Goal: Transaction & Acquisition: Purchase product/service

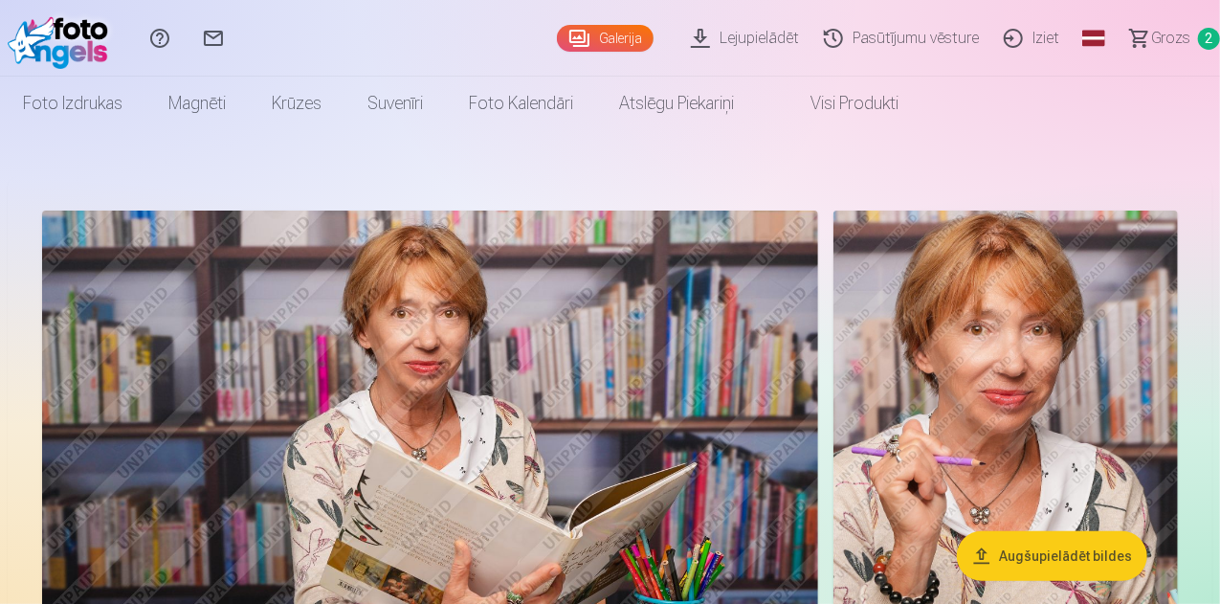
drag, startPoint x: 1218, startPoint y: 24, endPoint x: 1224, endPoint y: 82, distance: 58.7
click at [1219, 82] on html "Palīdzības centrs Sazinies ar mums Galerija Lejupielādēt Pasūtījumu vēsture Izi…" at bounding box center [610, 302] width 1220 height 604
drag, startPoint x: 1219, startPoint y: 28, endPoint x: 1224, endPoint y: 85, distance: 57.6
click at [1219, 85] on html "Palīdzības centrs Sazinies ar mums Galerija Lejupielādēt Pasūtījumu vēsture Izi…" at bounding box center [610, 302] width 1220 height 604
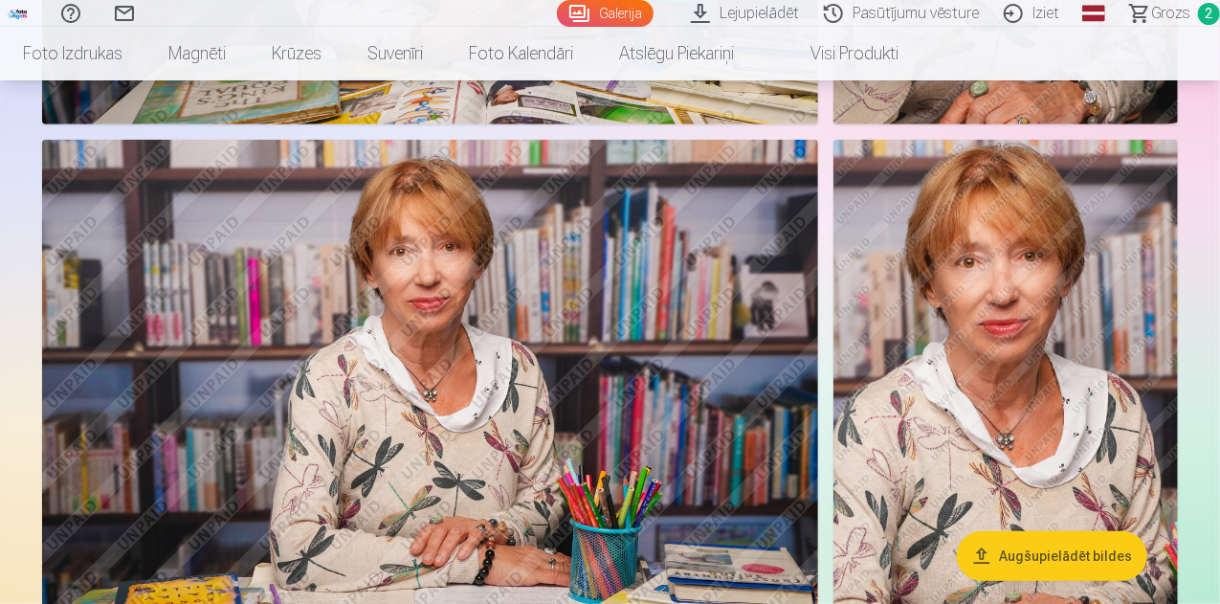
scroll to position [611, 0]
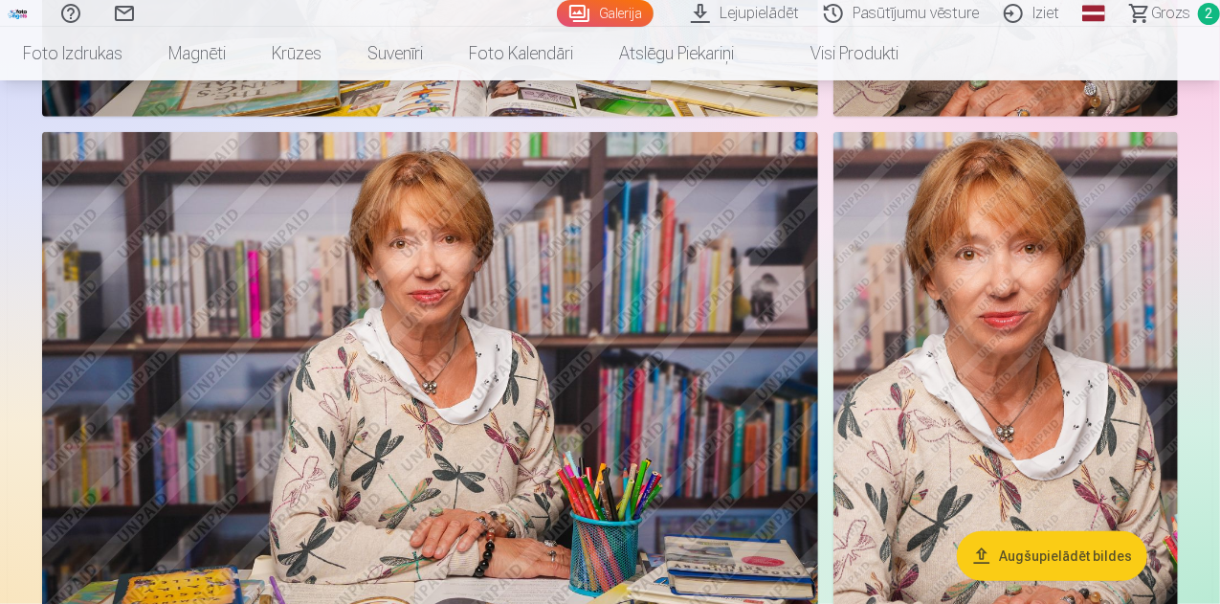
click at [1198, 3] on span "2" at bounding box center [1209, 14] width 22 height 22
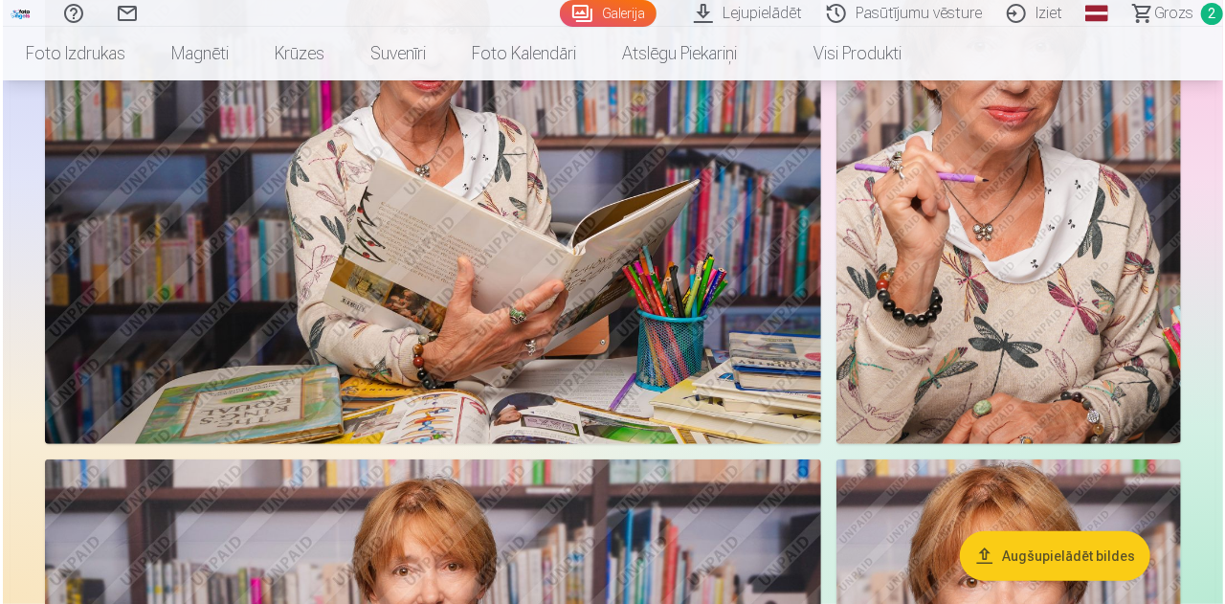
scroll to position [195, 0]
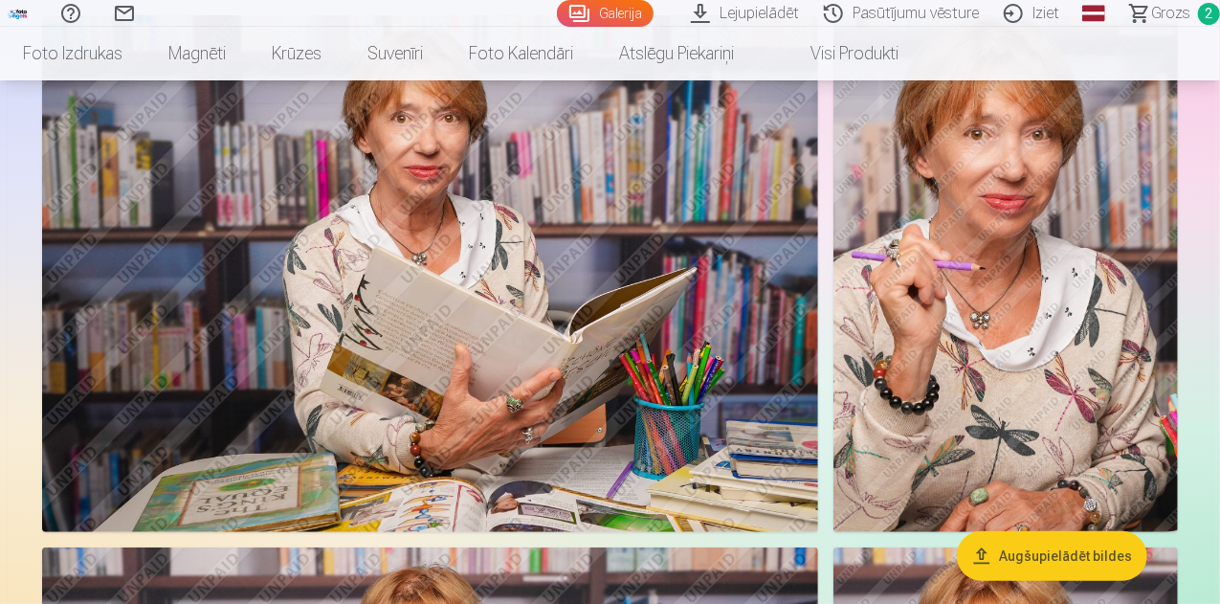
click at [659, 188] on img at bounding box center [430, 273] width 776 height 517
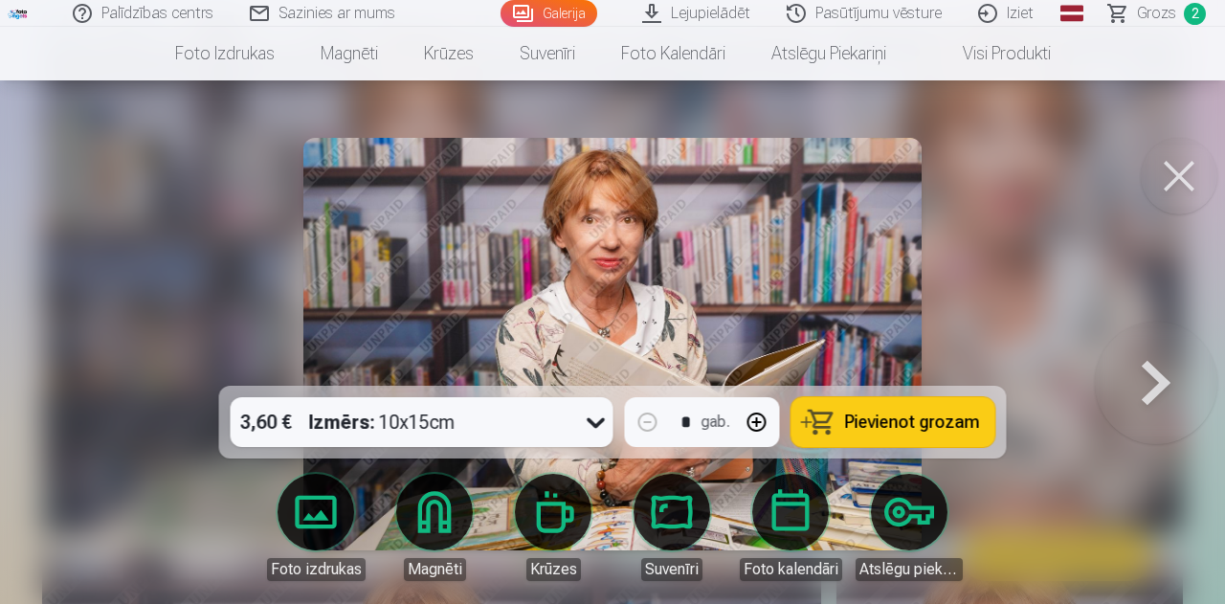
click at [1156, 367] on button at bounding box center [1156, 344] width 123 height 45
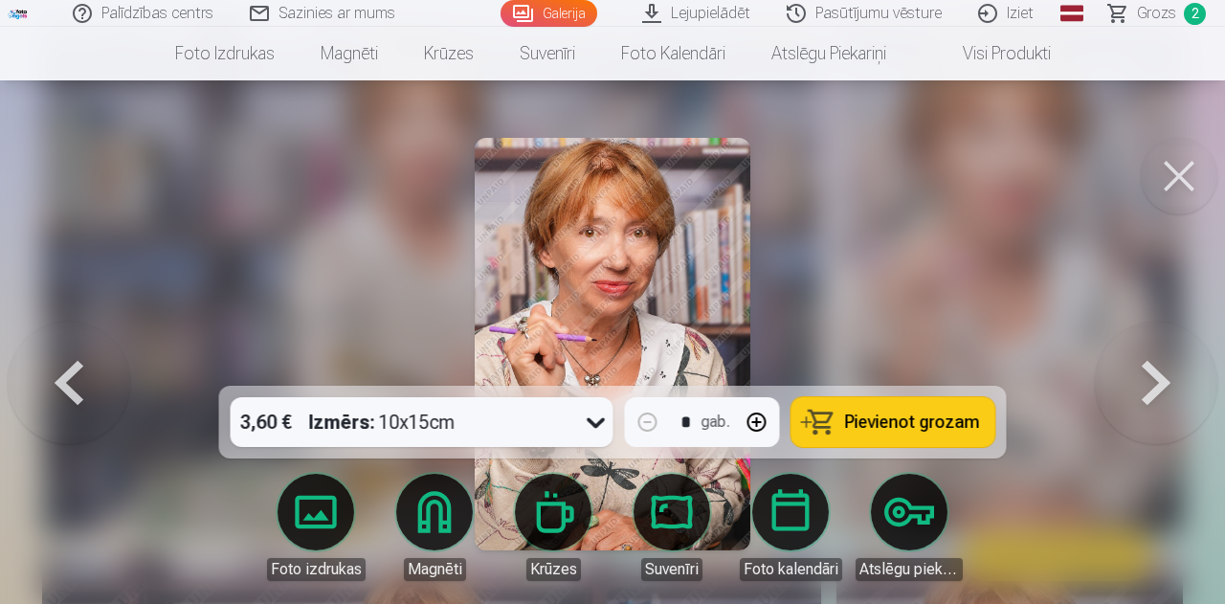
click at [1156, 367] on button at bounding box center [1156, 344] width 123 height 45
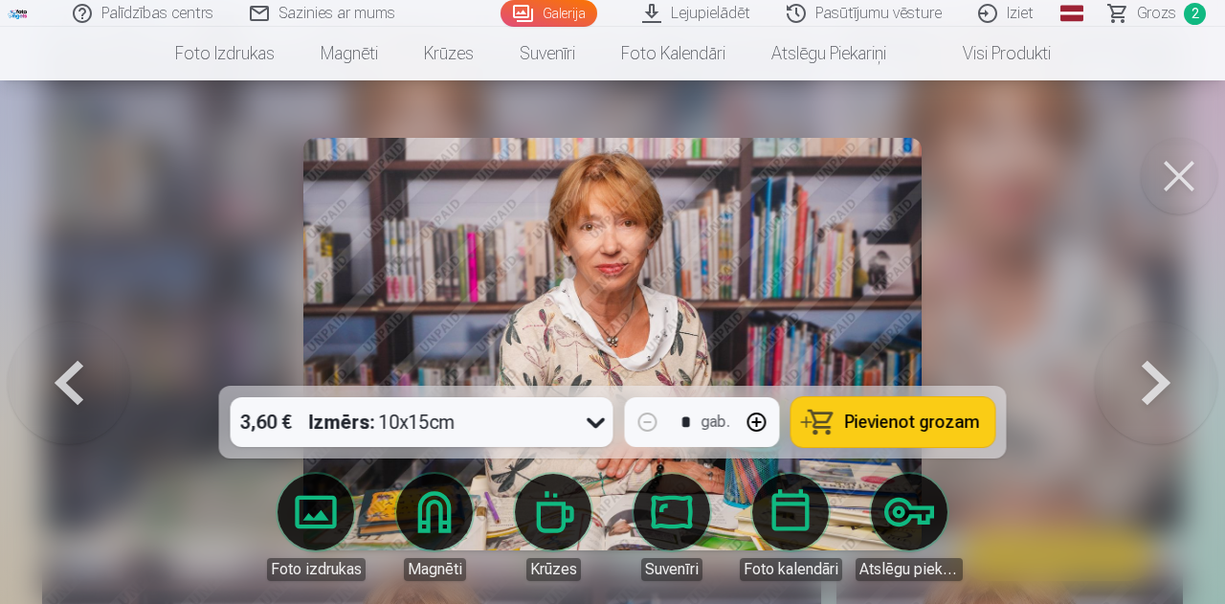
click at [1156, 367] on button at bounding box center [1156, 344] width 123 height 45
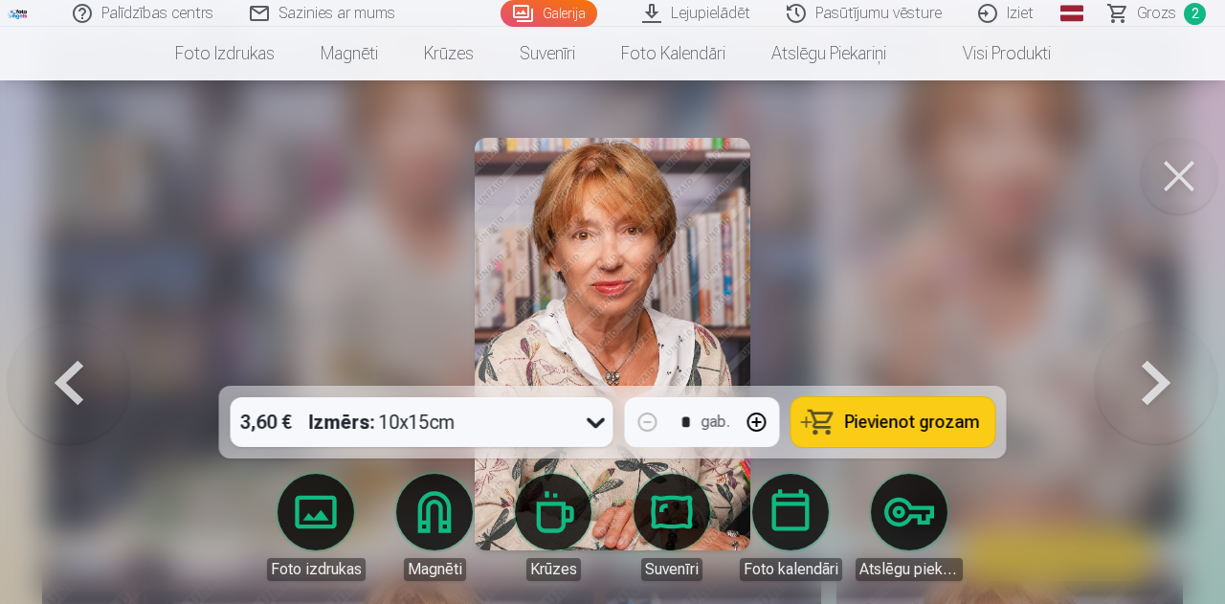
click at [76, 367] on button at bounding box center [69, 344] width 123 height 45
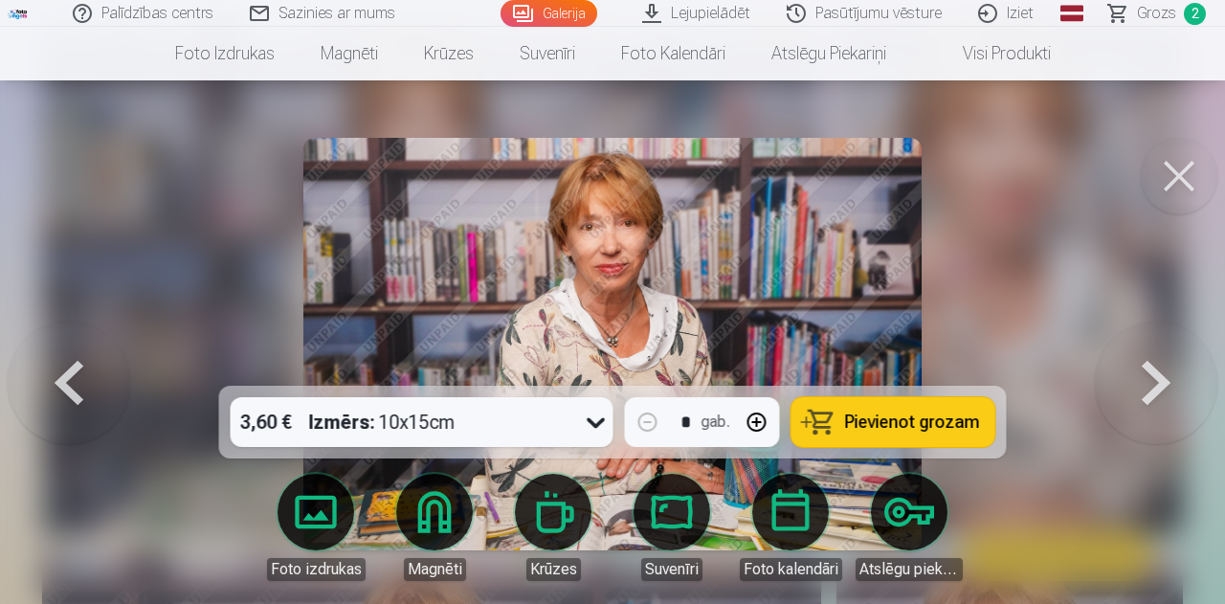
click at [1142, 367] on button at bounding box center [1156, 344] width 123 height 45
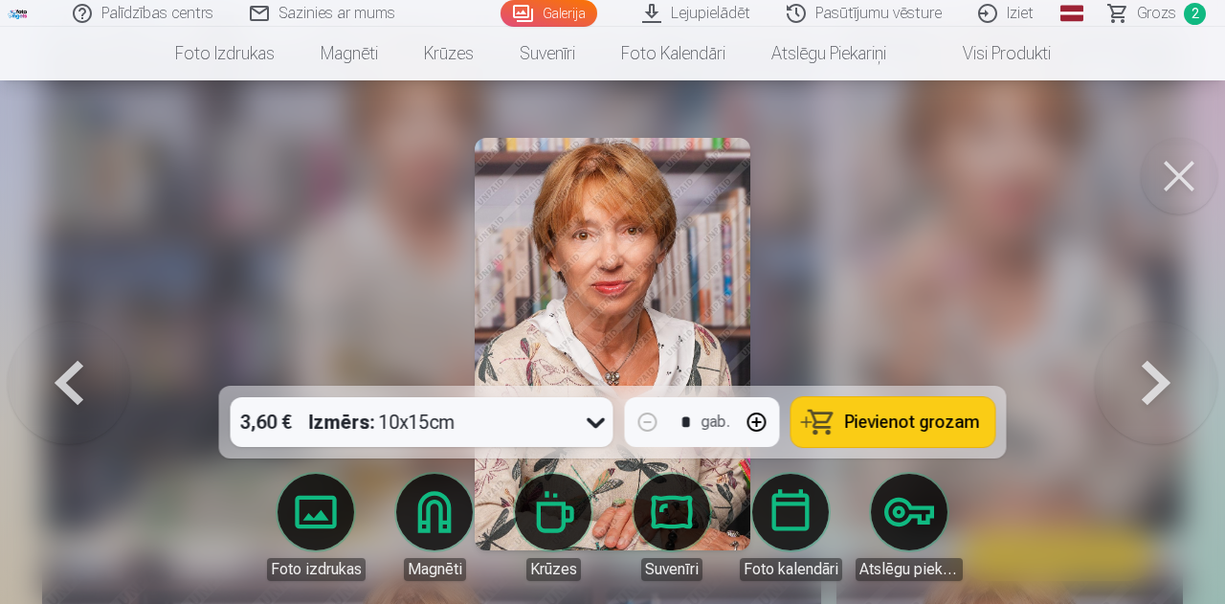
click at [1142, 367] on button at bounding box center [1156, 344] width 123 height 45
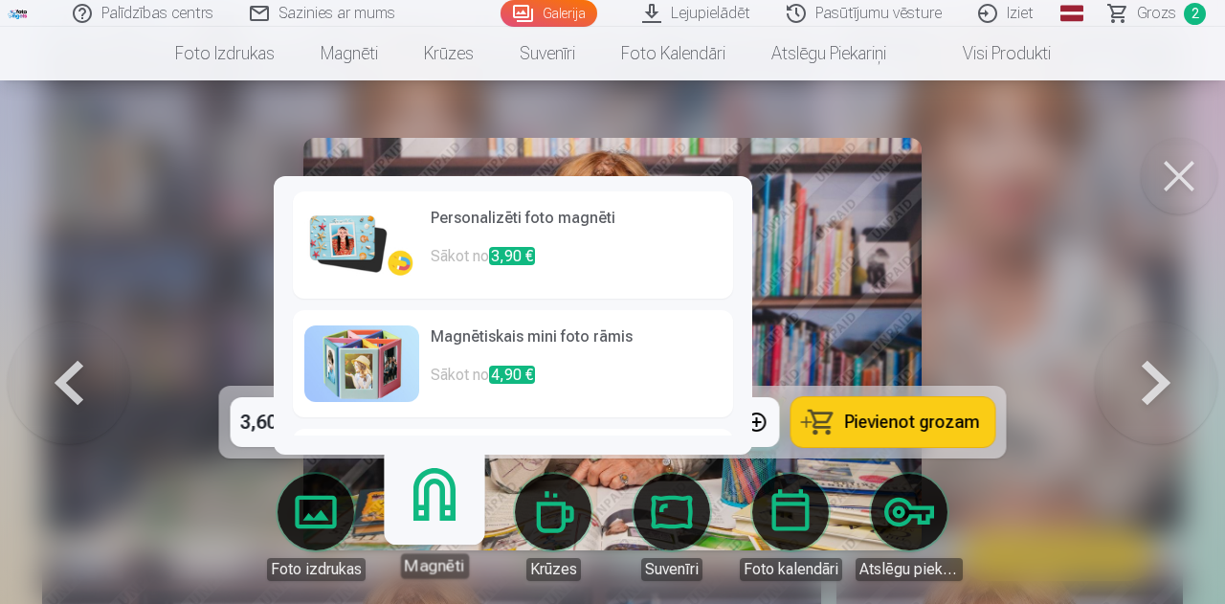
click at [438, 524] on link "Magnēti" at bounding box center [434, 519] width 118 height 118
click at [508, 213] on h6 "Personalizēti foto magnēti" at bounding box center [576, 226] width 291 height 38
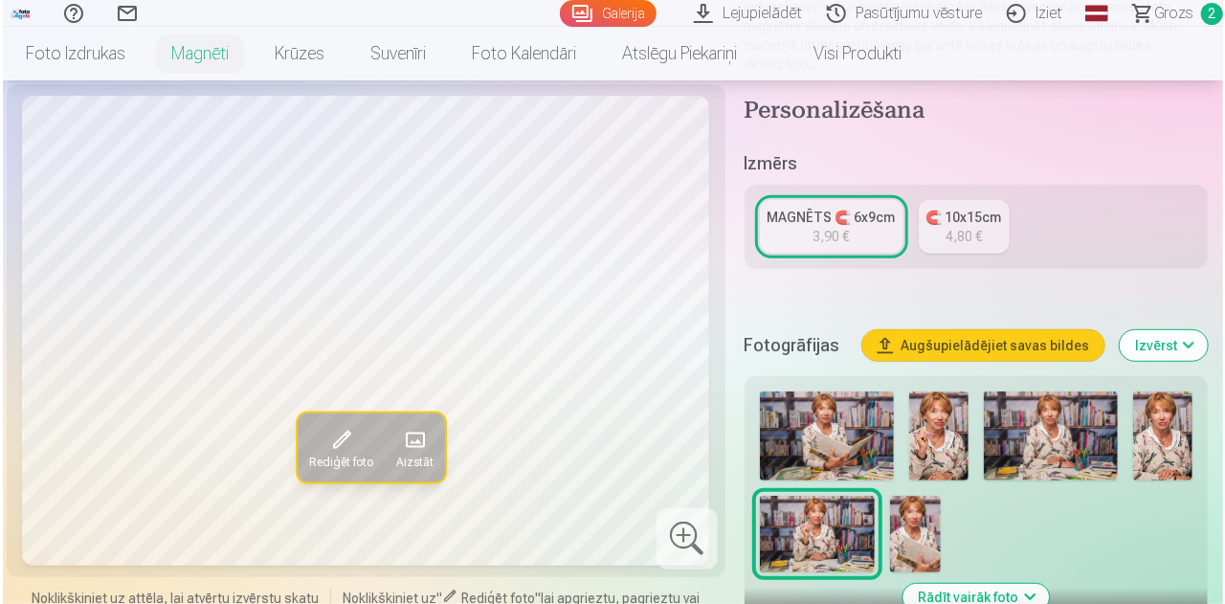
scroll to position [407, 0]
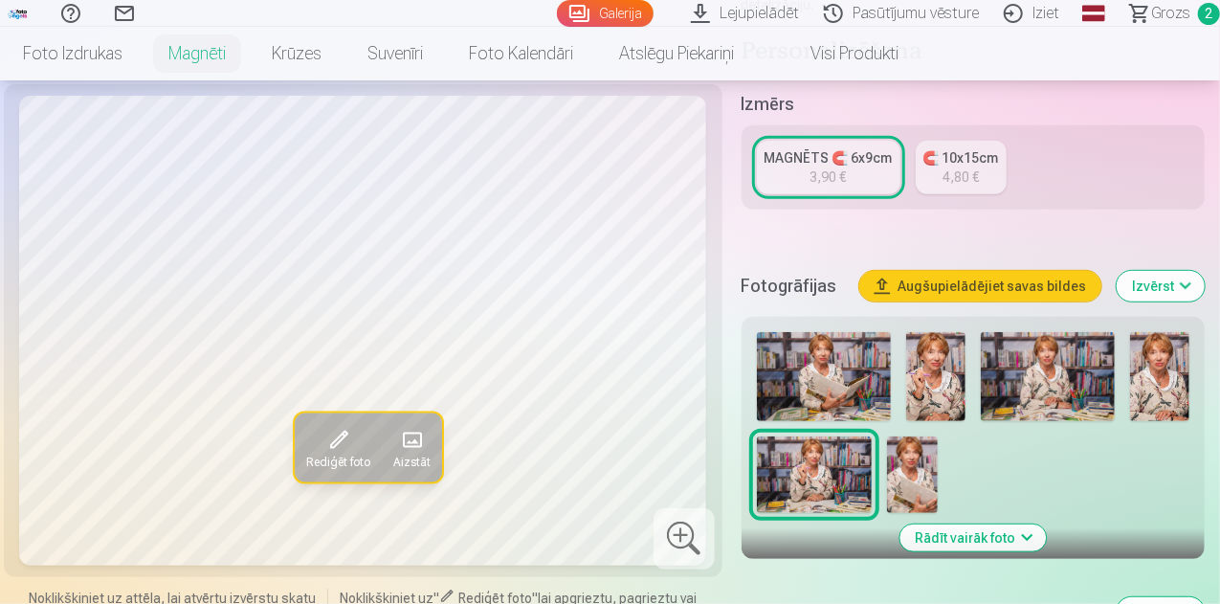
click at [937, 479] on img at bounding box center [912, 474] width 51 height 77
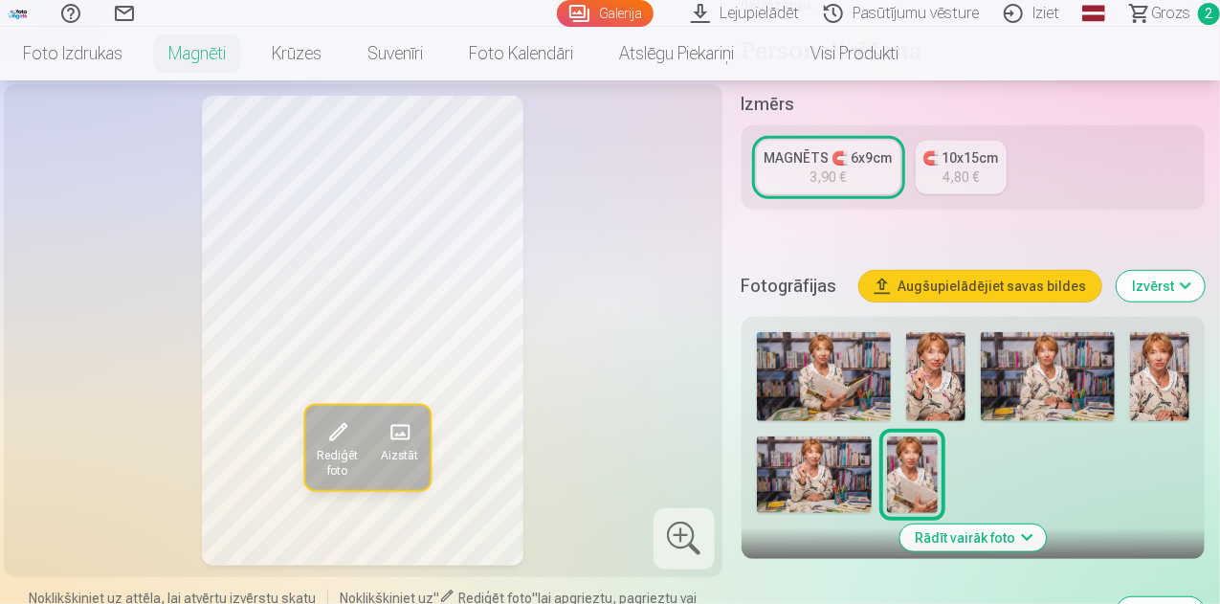
click at [323, 448] on span at bounding box center [338, 432] width 31 height 31
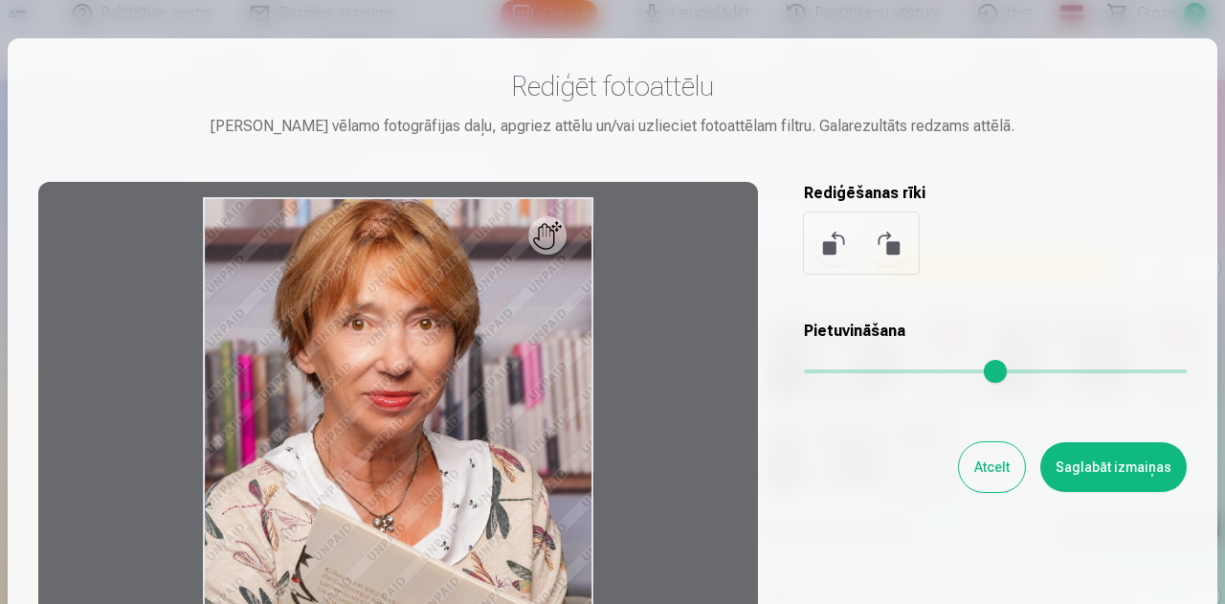
click at [821, 242] on button at bounding box center [835, 243] width 46 height 46
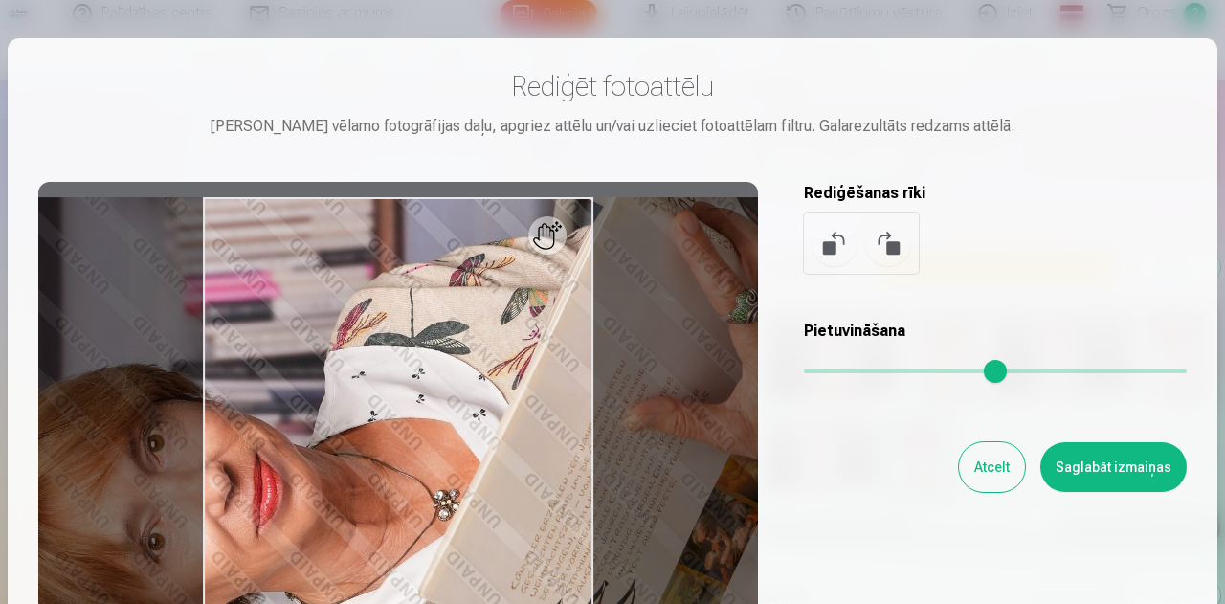
click at [892, 241] on button at bounding box center [888, 243] width 46 height 46
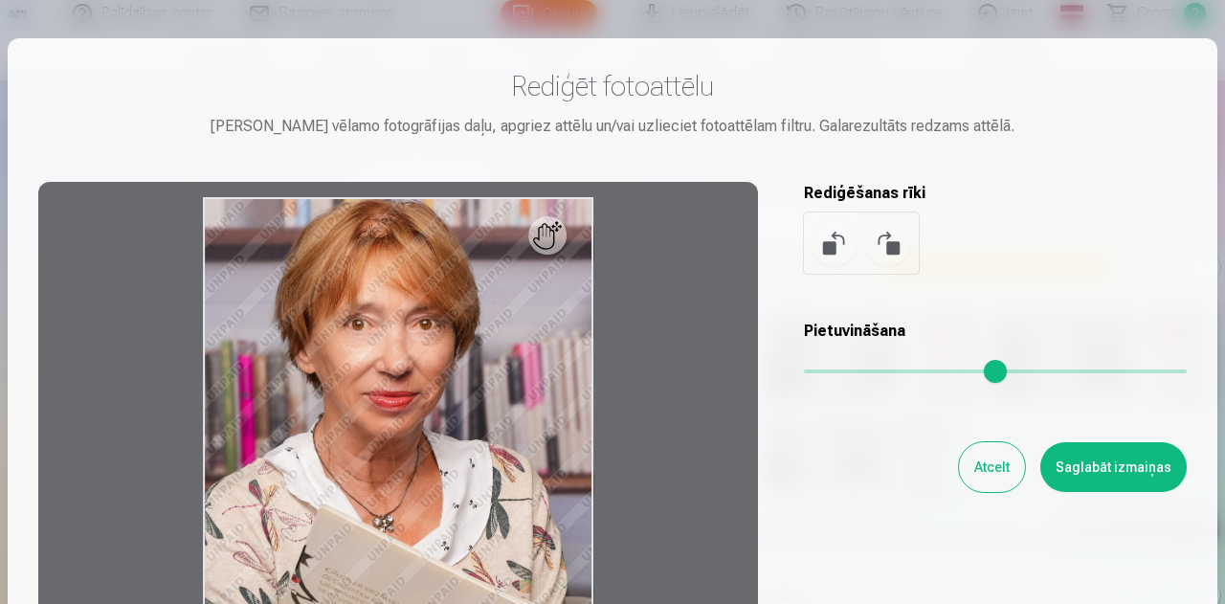
click at [558, 242] on div at bounding box center [398, 482] width 720 height 601
click at [553, 251] on div at bounding box center [398, 482] width 720 height 601
drag, startPoint x: 548, startPoint y: 233, endPoint x: 606, endPoint y: 582, distance: 354.2
click at [606, 582] on div at bounding box center [398, 482] width 720 height 601
click at [555, 244] on div at bounding box center [398, 482] width 720 height 601
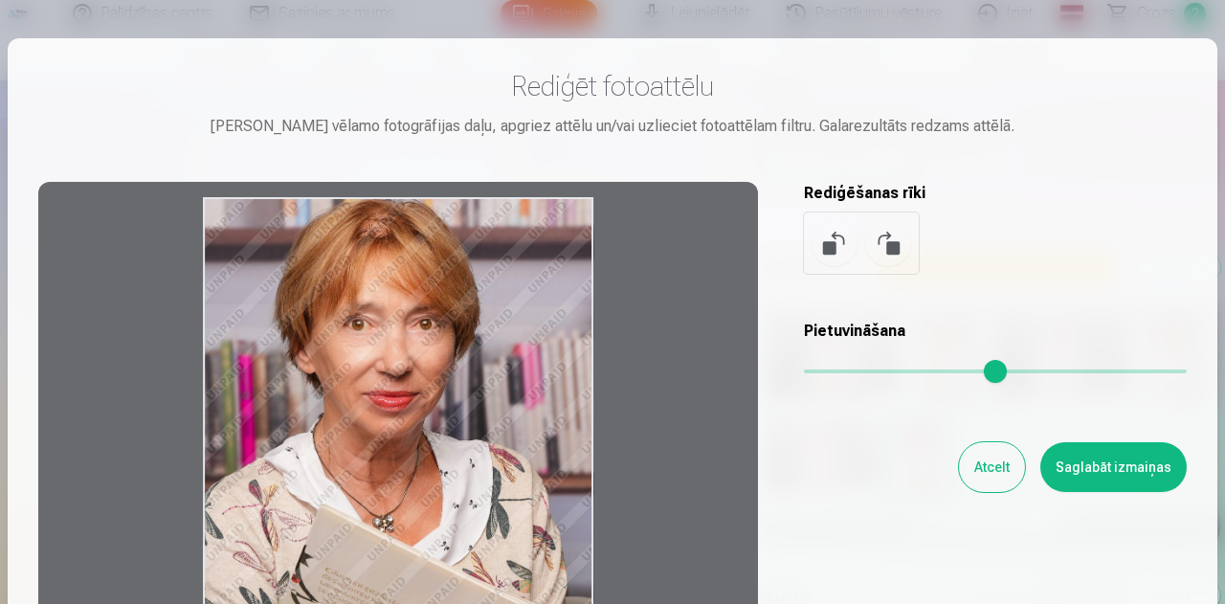
click at [395, 297] on div at bounding box center [398, 482] width 720 height 601
drag, startPoint x: 395, startPoint y: 297, endPoint x: 325, endPoint y: 393, distance: 119.3
click at [325, 393] on div at bounding box center [398, 482] width 720 height 601
drag, startPoint x: 408, startPoint y: 464, endPoint x: 460, endPoint y: 585, distance: 131.6
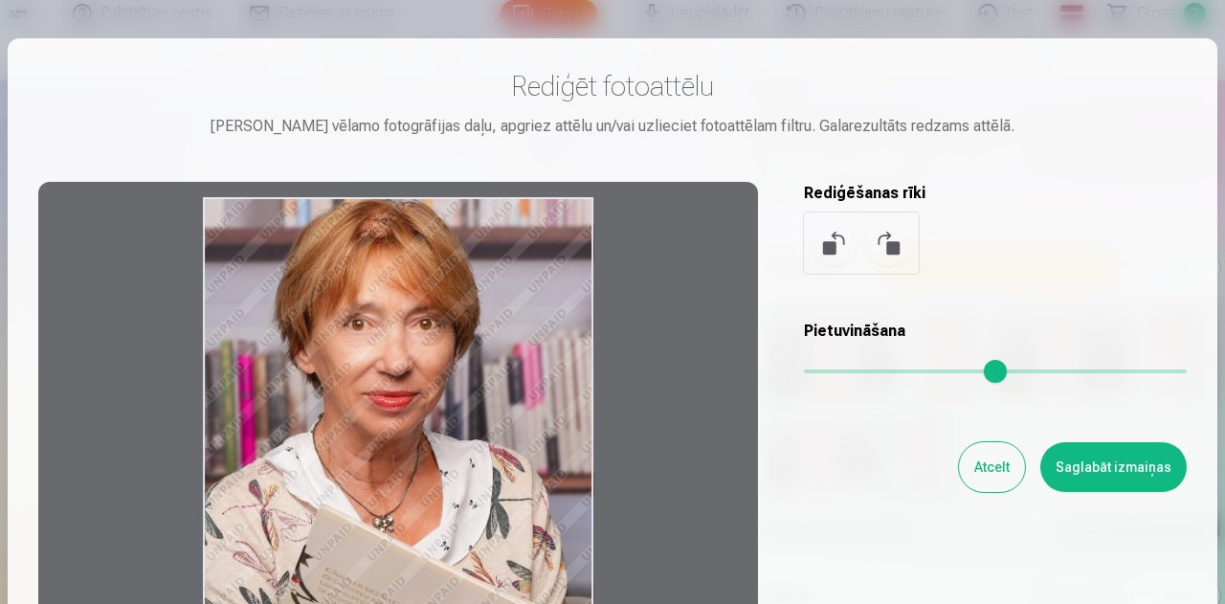
click at [460, 585] on div at bounding box center [398, 482] width 720 height 601
click at [516, 330] on div at bounding box center [398, 482] width 720 height 601
click at [364, 338] on div at bounding box center [398, 482] width 720 height 601
click at [243, 413] on div at bounding box center [398, 482] width 720 height 601
click at [368, 594] on div at bounding box center [398, 482] width 720 height 601
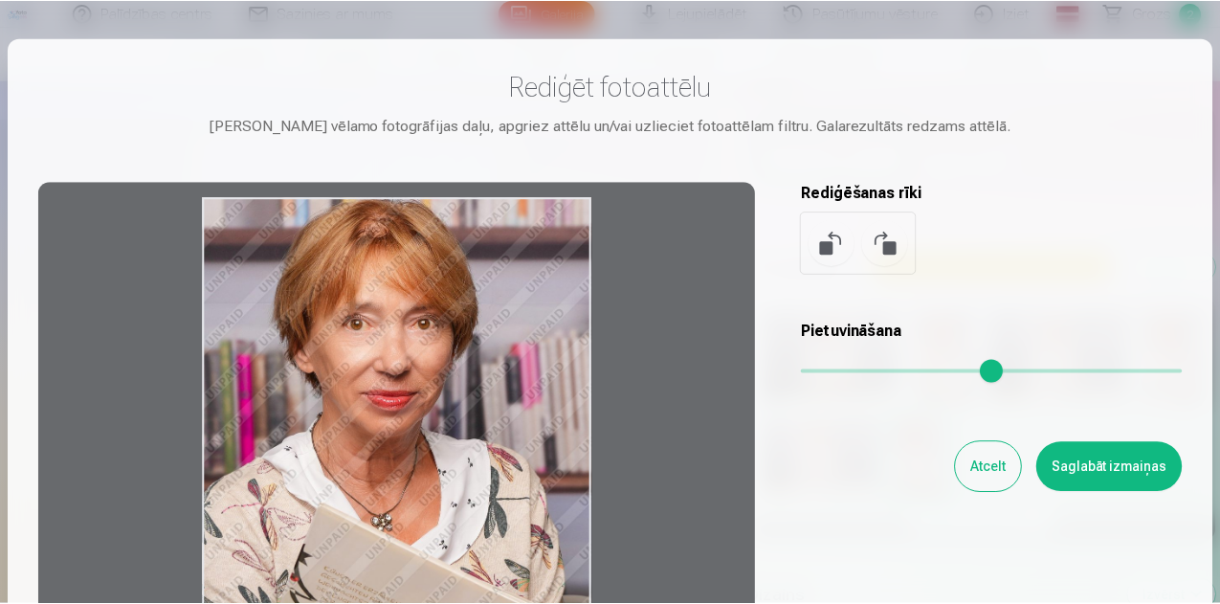
scroll to position [195, 0]
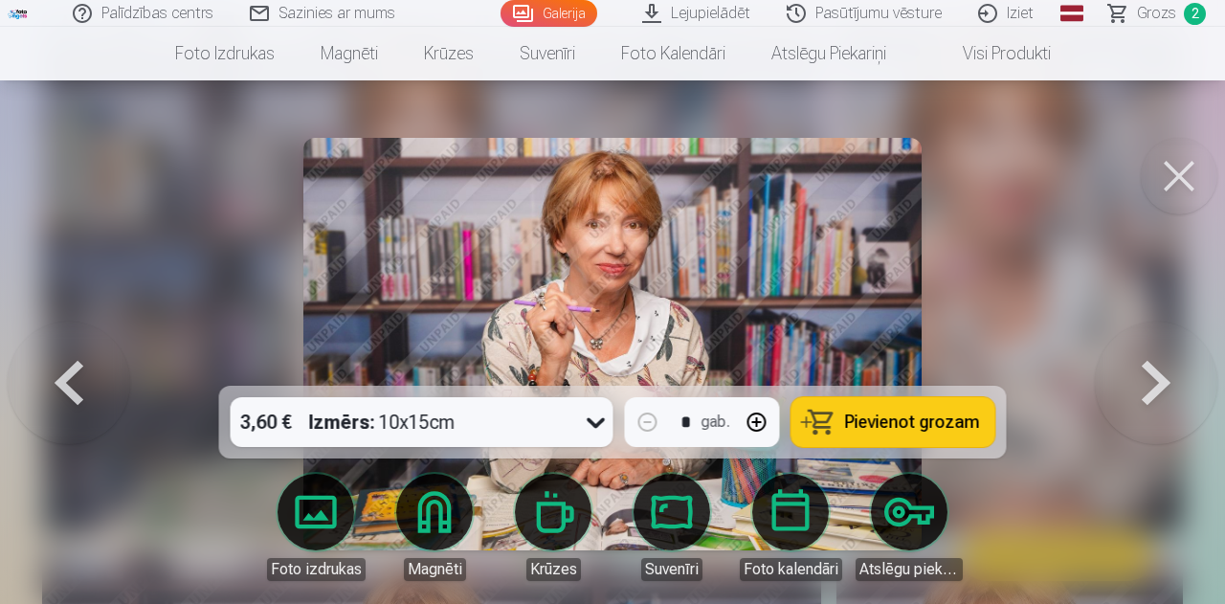
click at [78, 367] on button at bounding box center [69, 344] width 123 height 45
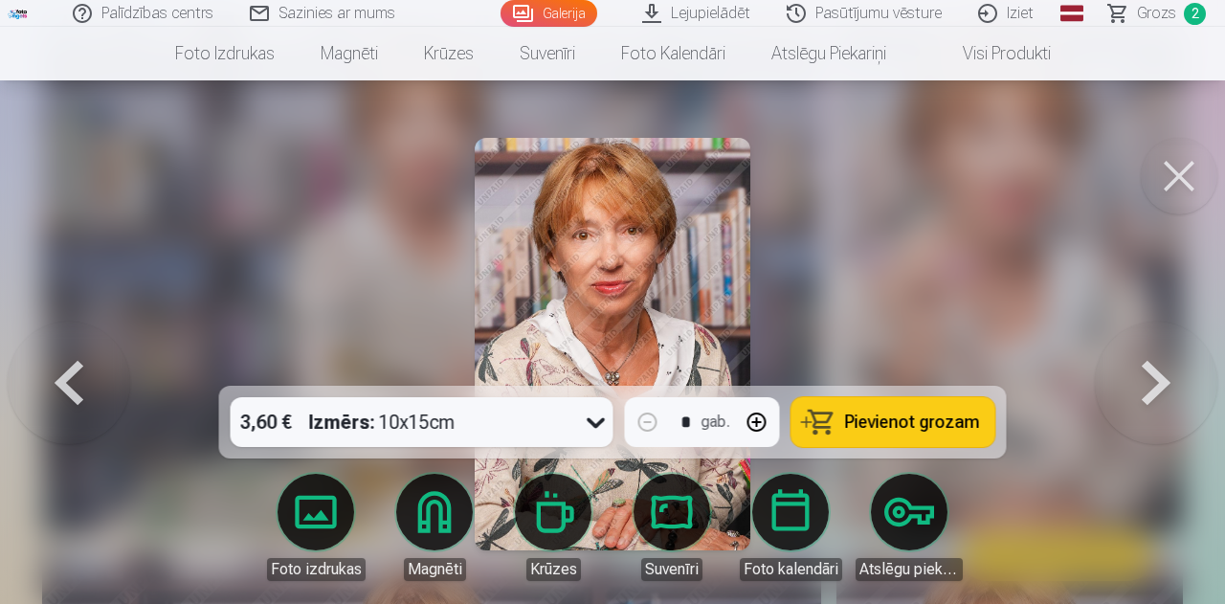
click at [78, 367] on button at bounding box center [69, 344] width 123 height 45
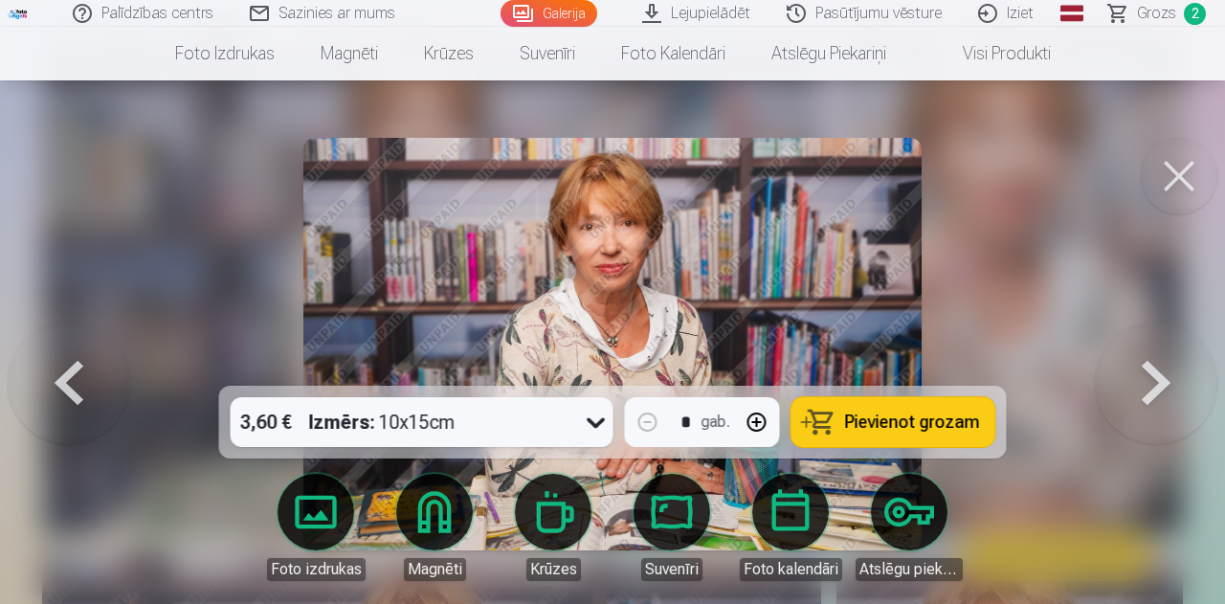
click at [78, 367] on button at bounding box center [69, 344] width 123 height 45
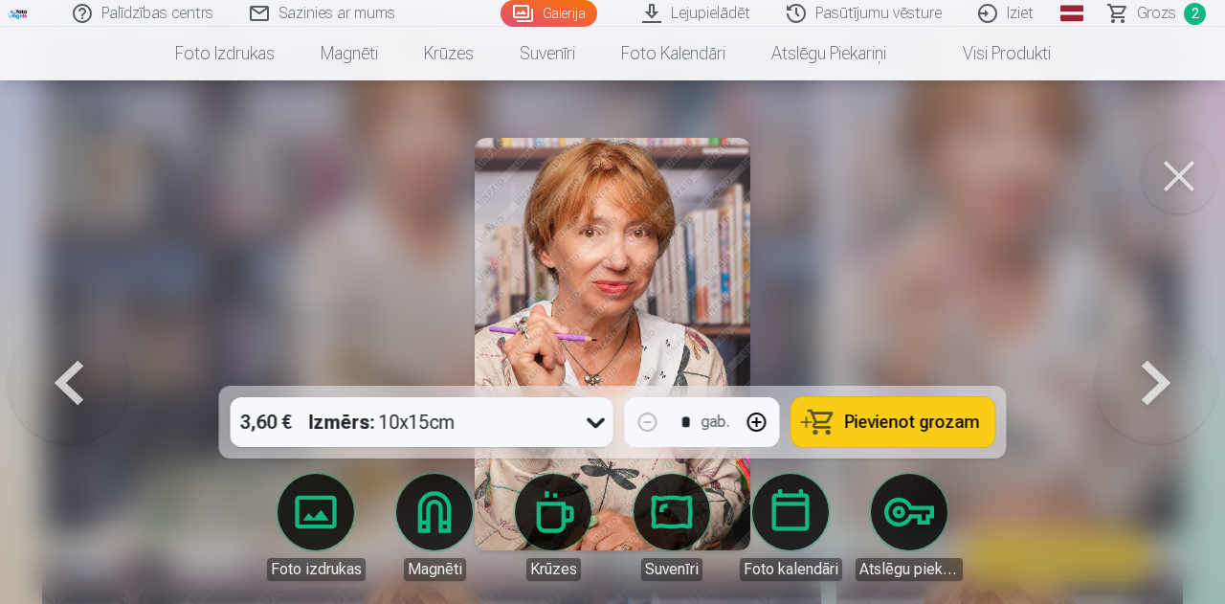
click at [78, 367] on button at bounding box center [69, 344] width 123 height 45
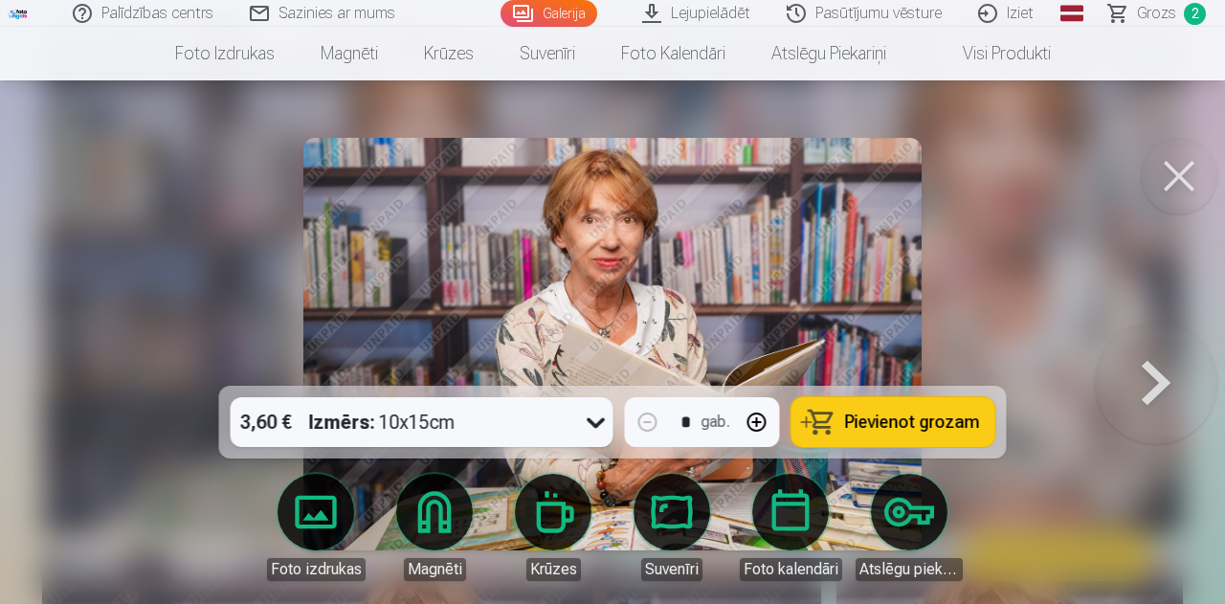
click at [78, 378] on div at bounding box center [612, 302] width 1225 height 604
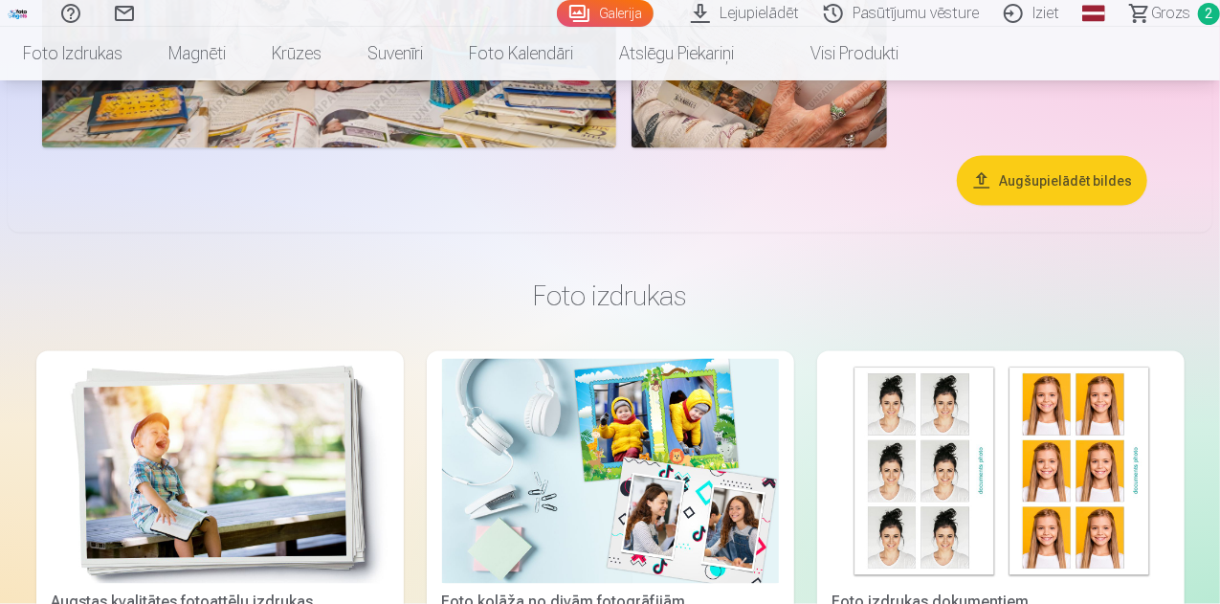
scroll to position [1417, 0]
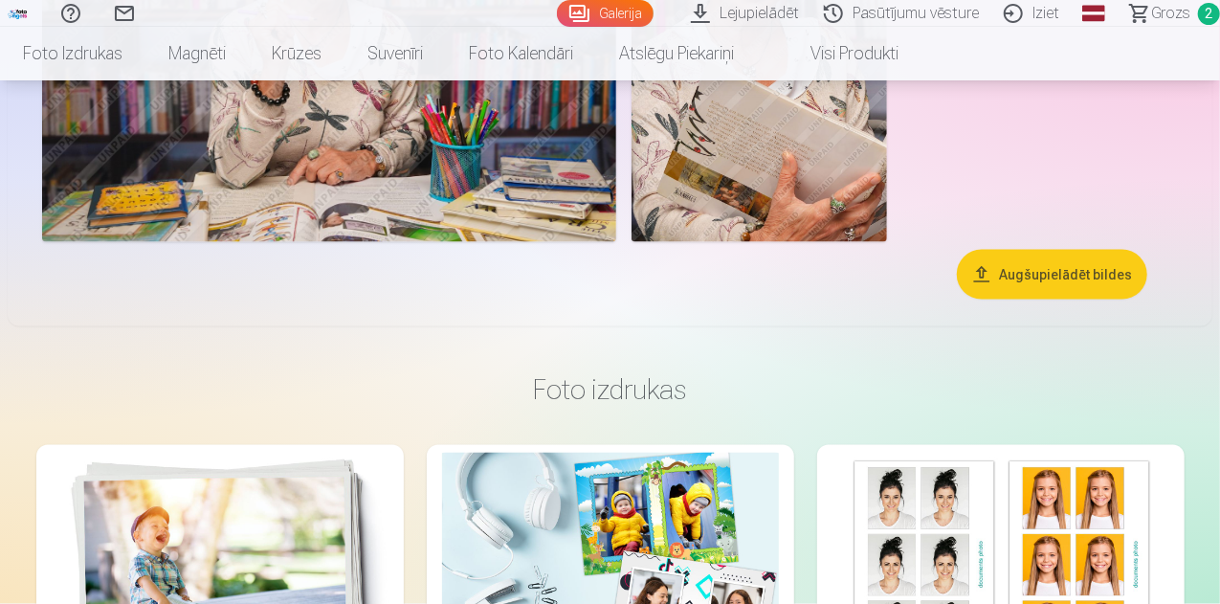
click at [1049, 300] on button "Augšupielādēt bildes" at bounding box center [1052, 275] width 190 height 50
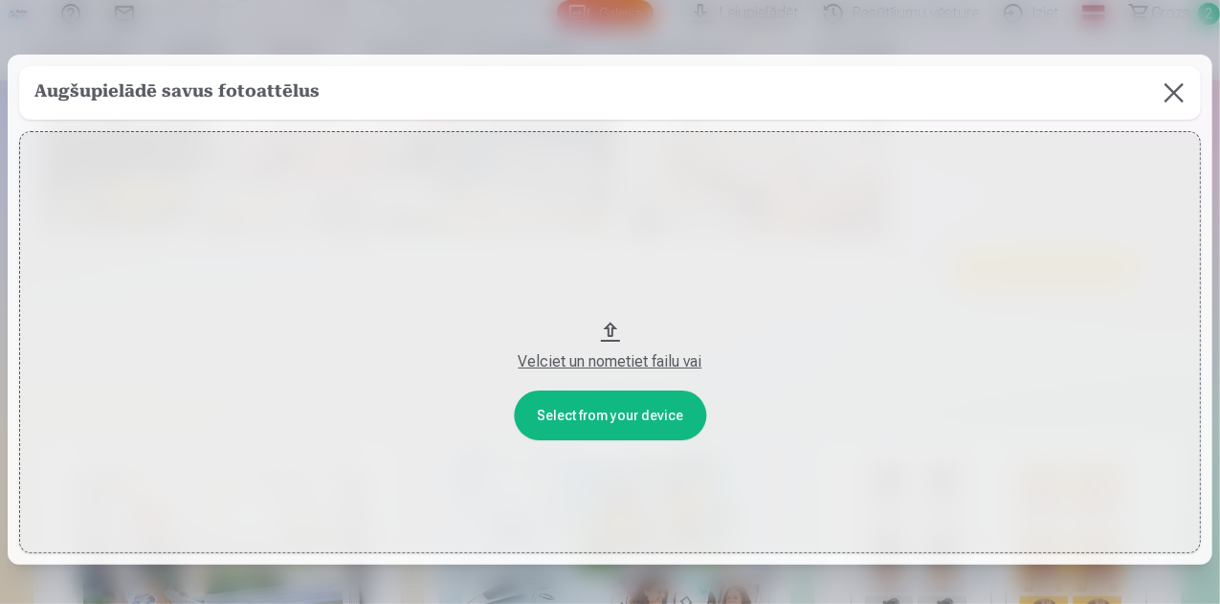
scroll to position [1420, 0]
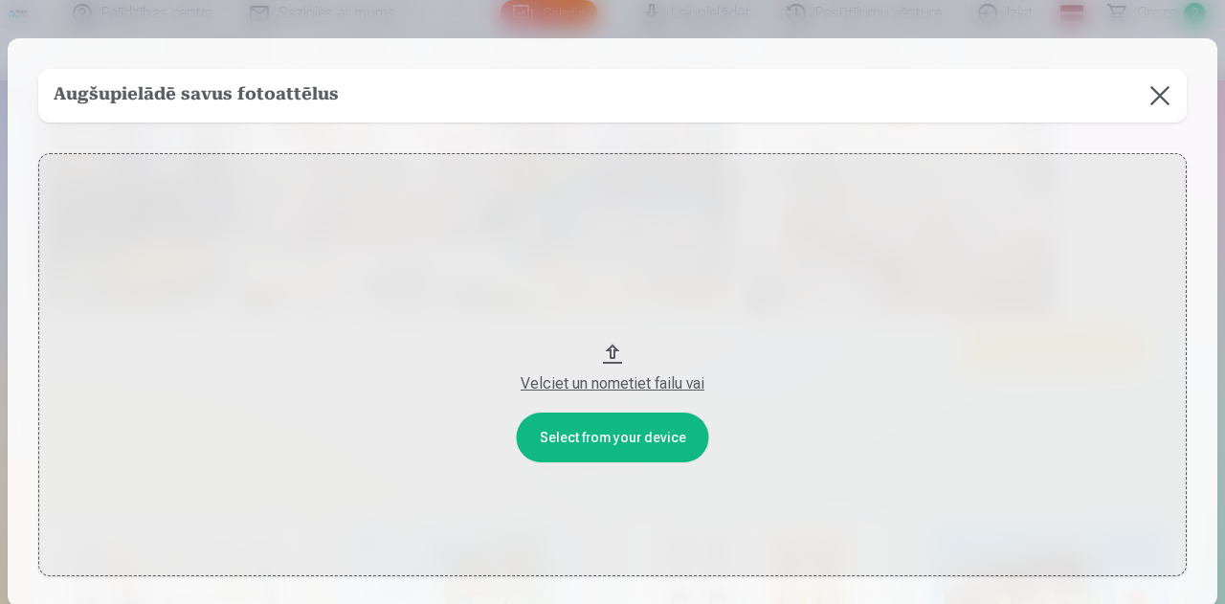
click at [652, 434] on button "Velciet un nometiet failu vai" at bounding box center [612, 364] width 1149 height 423
click at [633, 380] on div "Velciet un nometiet failu vai" at bounding box center [612, 383] width 1110 height 23
click at [608, 426] on button "Velciet un nometiet failu vai" at bounding box center [612, 364] width 1149 height 423
click at [1149, 94] on button at bounding box center [1160, 96] width 54 height 54
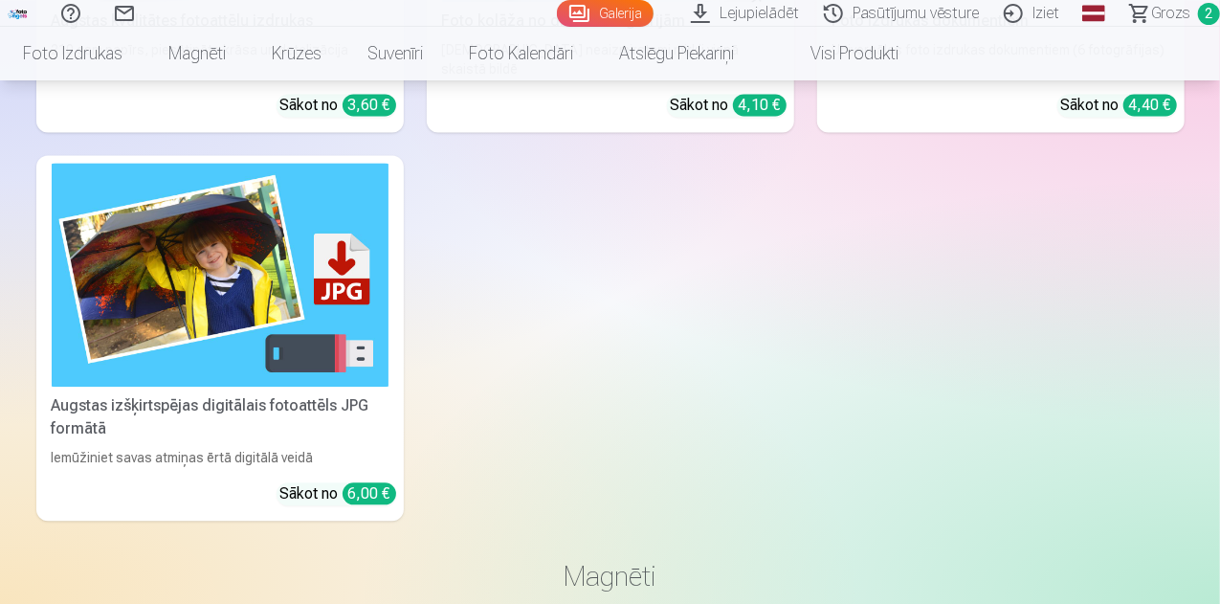
scroll to position [2108, 0]
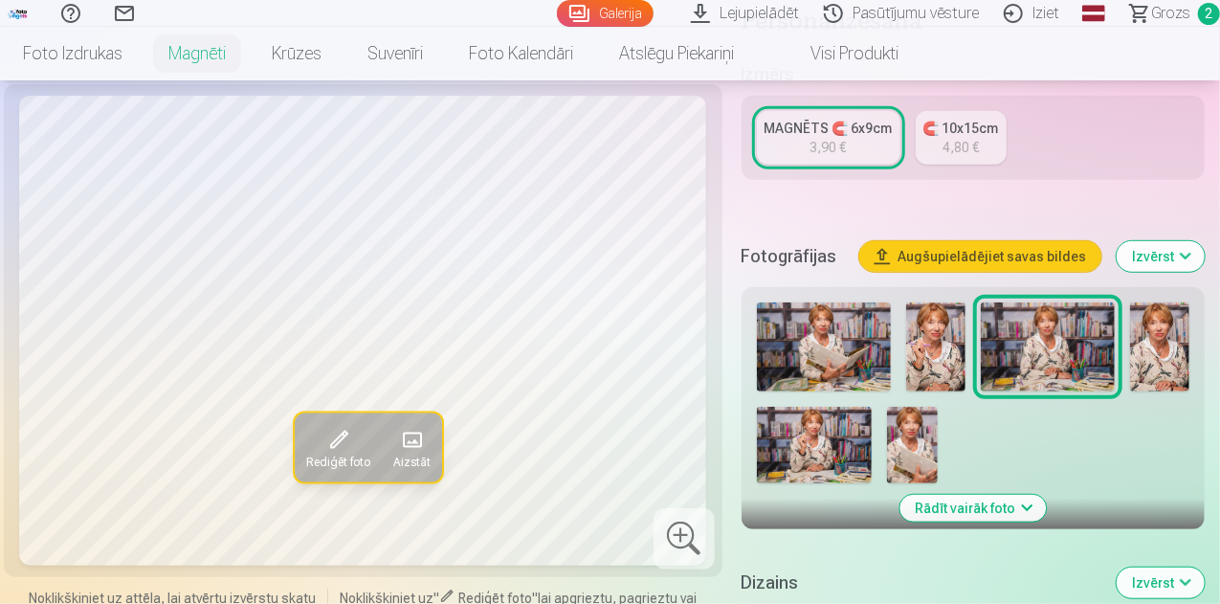
scroll to position [392, 0]
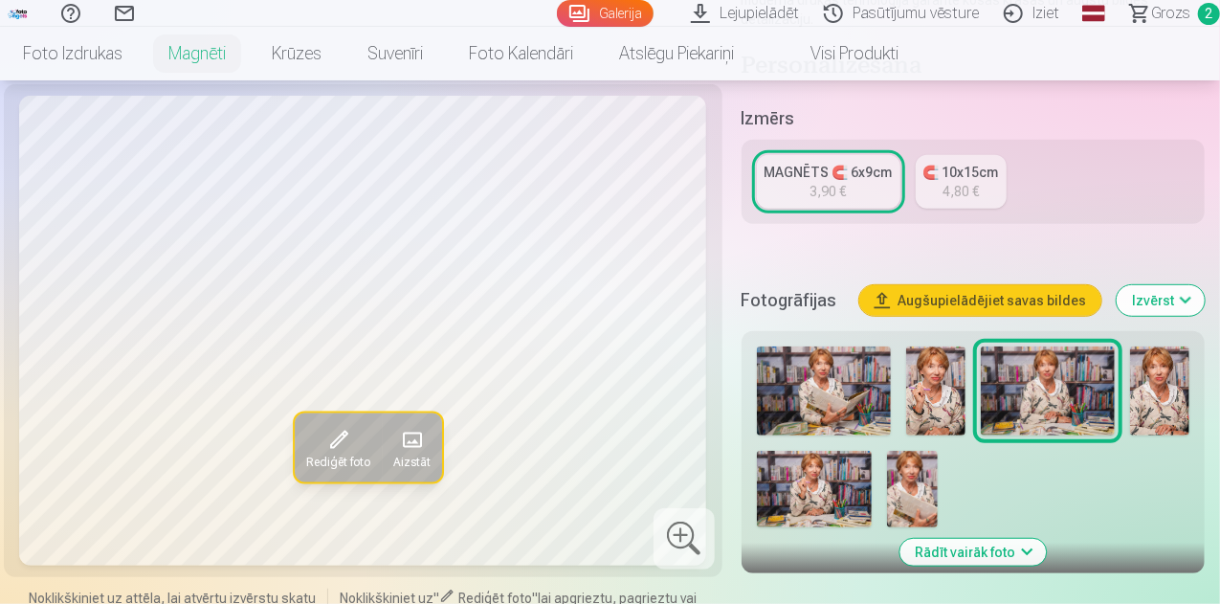
click at [929, 481] on img at bounding box center [912, 489] width 51 height 77
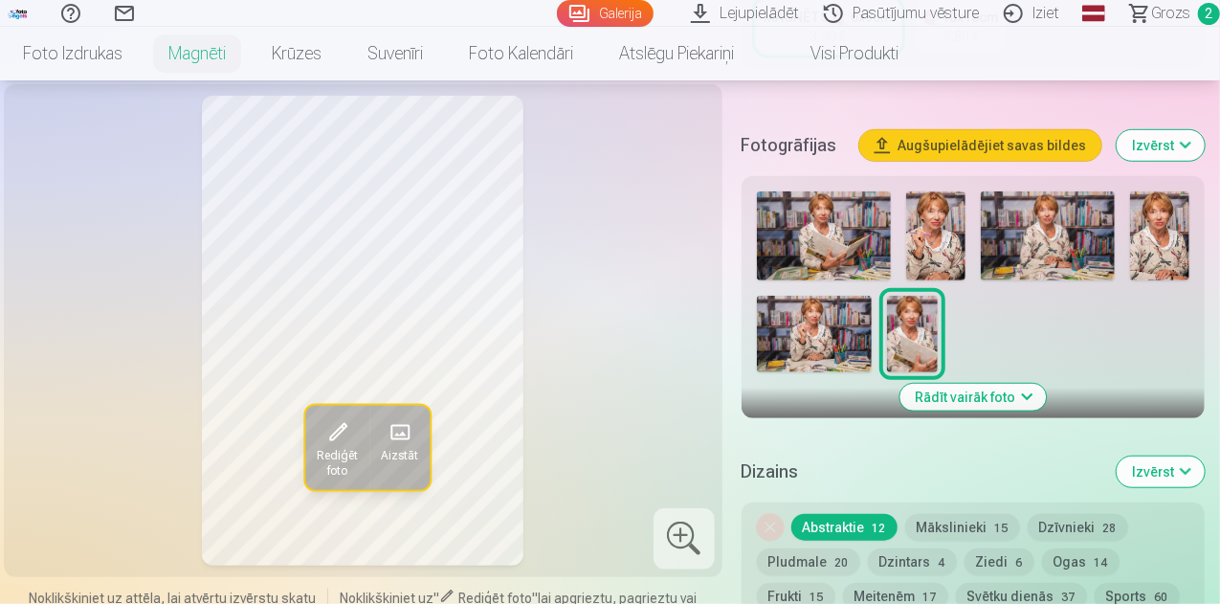
scroll to position [562, 0]
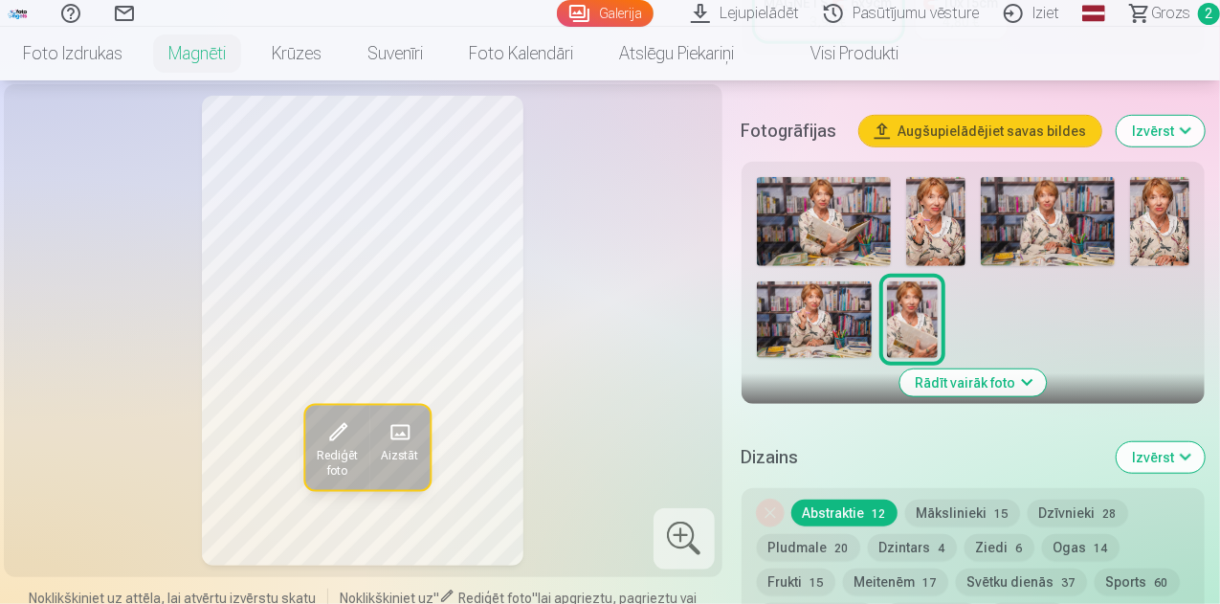
drag, startPoint x: 933, startPoint y: 322, endPoint x: 1024, endPoint y: 298, distance: 94.0
click at [1024, 298] on div at bounding box center [973, 267] width 448 height 196
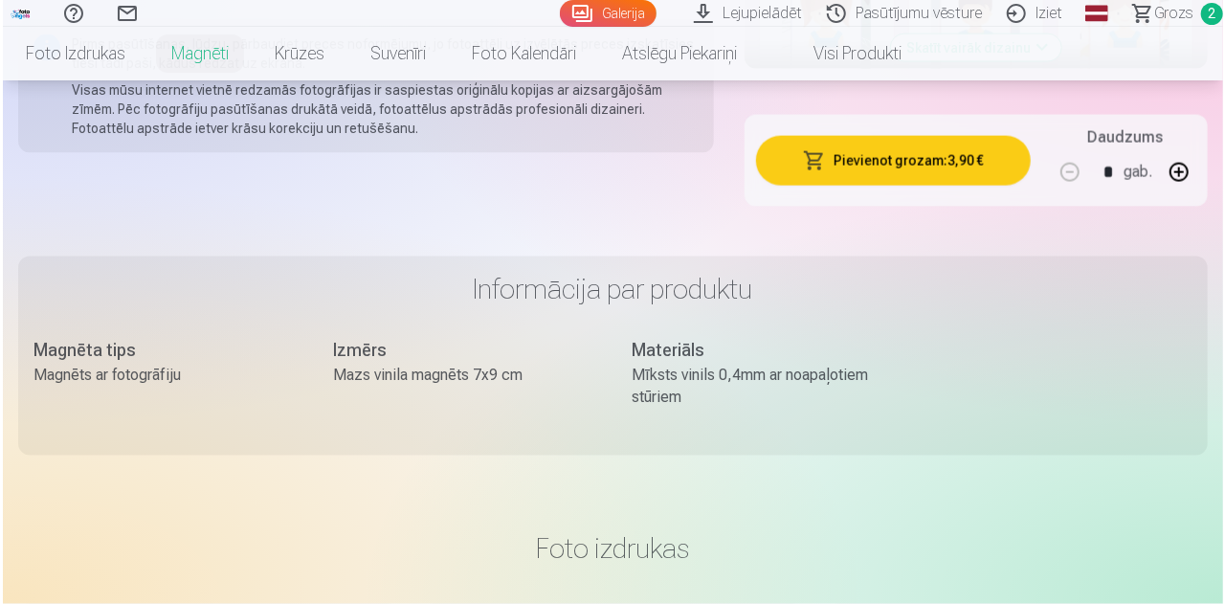
scroll to position [1110, 0]
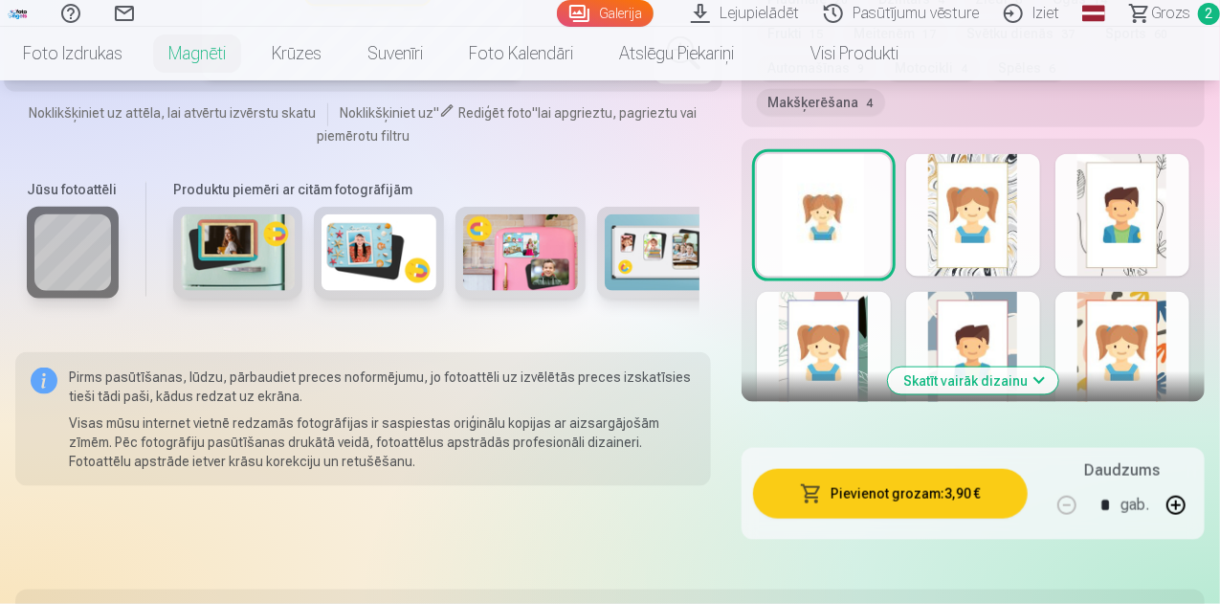
click at [942, 469] on button "Pievienot grozam : 3,90 €" at bounding box center [890, 494] width 275 height 50
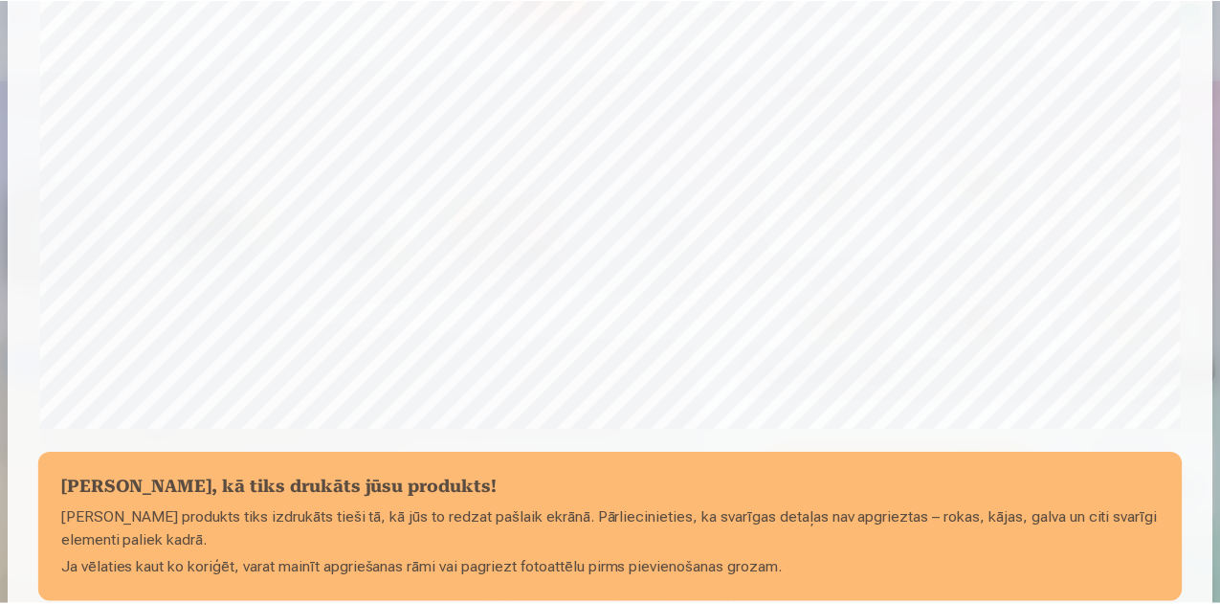
scroll to position [759, 0]
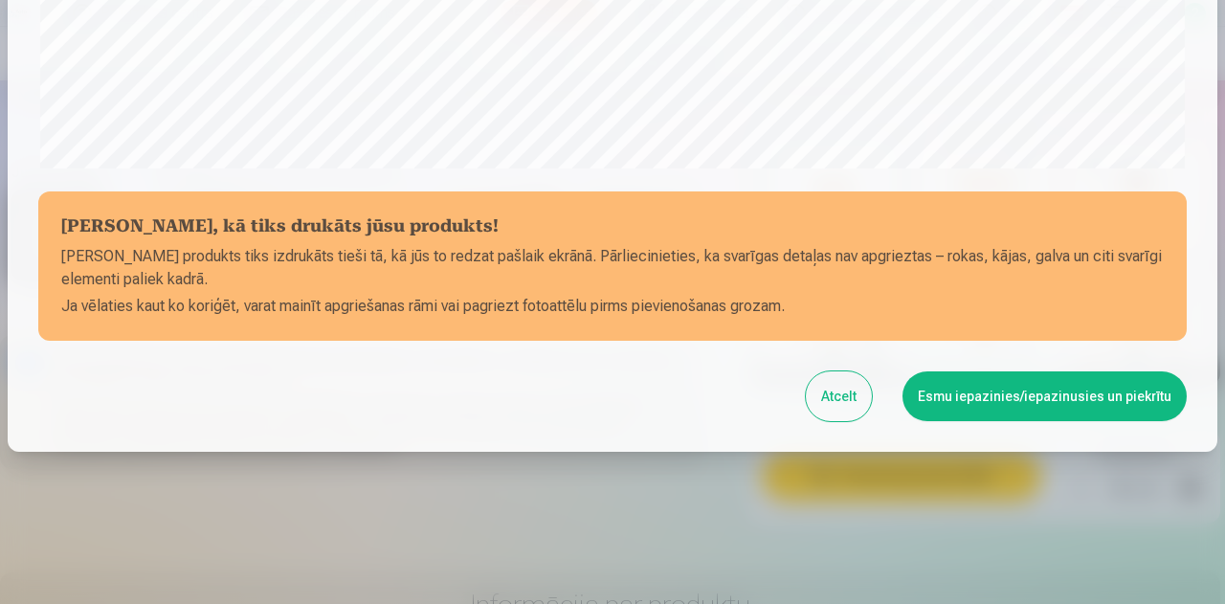
click at [1039, 399] on button "Esmu iepazinies/iepazinusies un piekrītu" at bounding box center [1045, 396] width 284 height 50
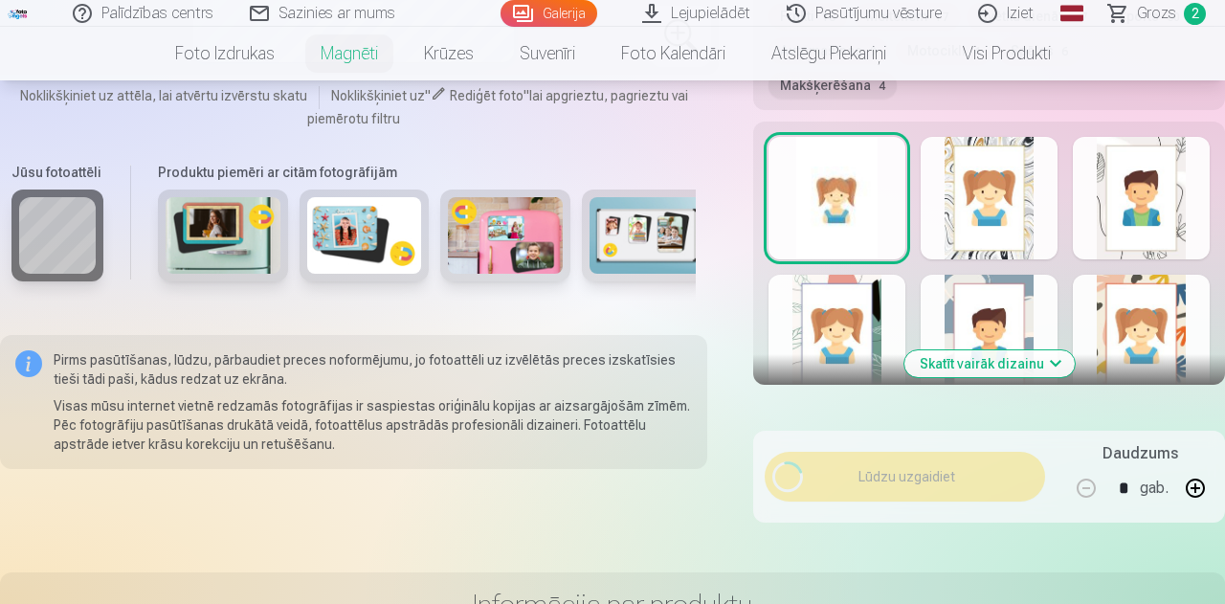
scroll to position [756, 0]
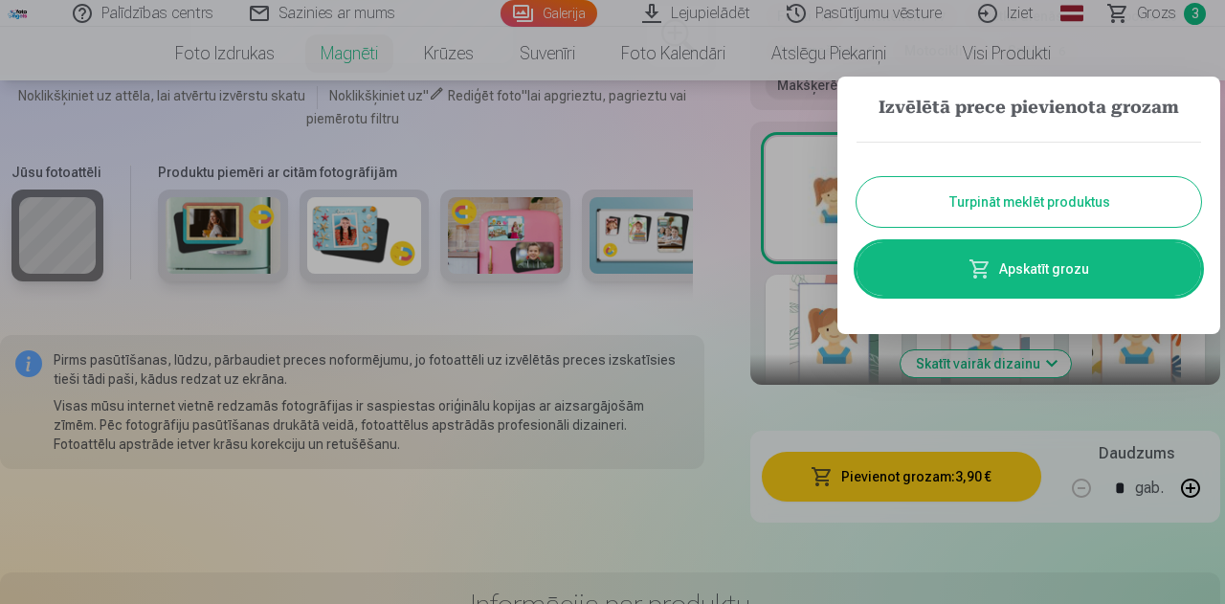
click at [1062, 274] on link "Apskatīt grozu" at bounding box center [1029, 269] width 345 height 54
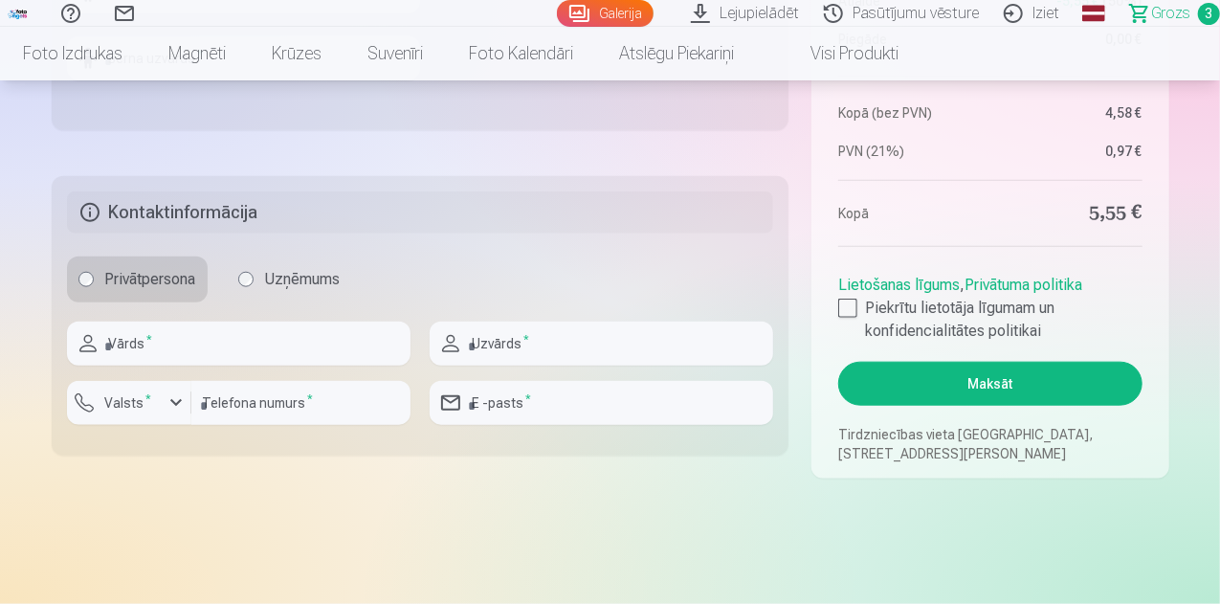
scroll to position [950, 0]
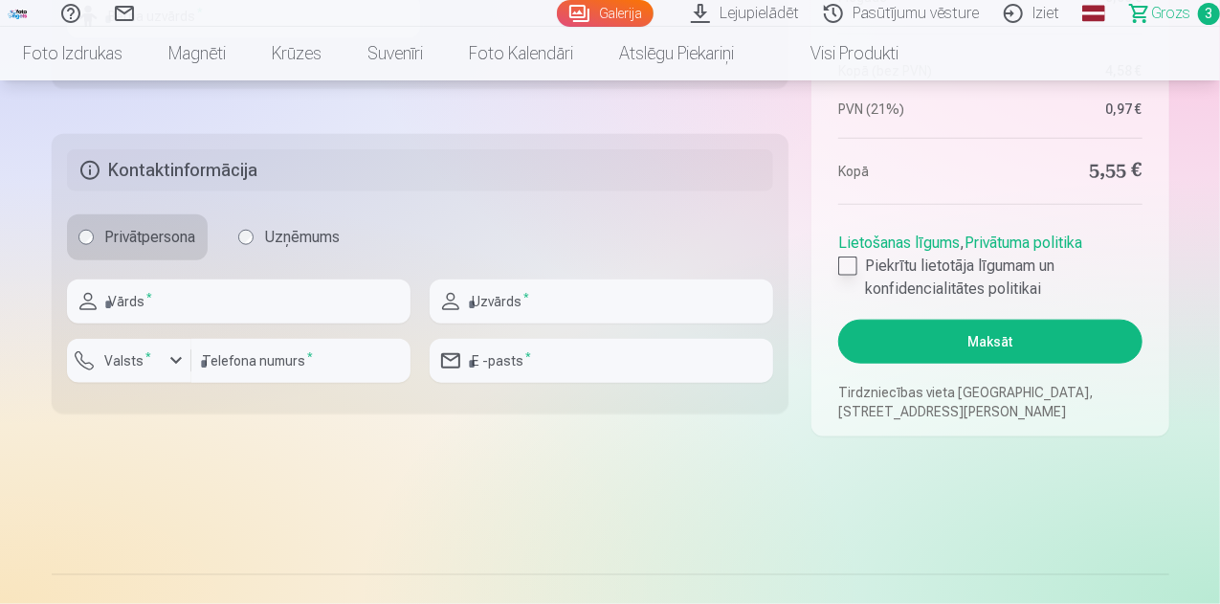
click at [840, 266] on div at bounding box center [847, 266] width 19 height 19
click at [994, 349] on button "Maksāt" at bounding box center [989, 342] width 303 height 44
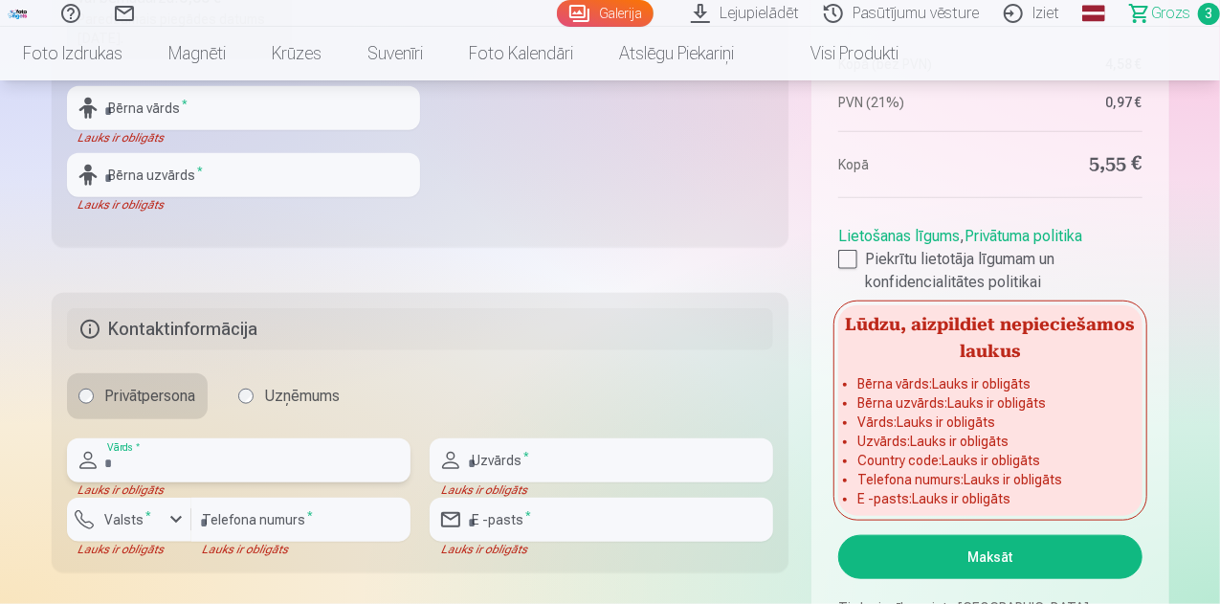
scroll to position [867, 0]
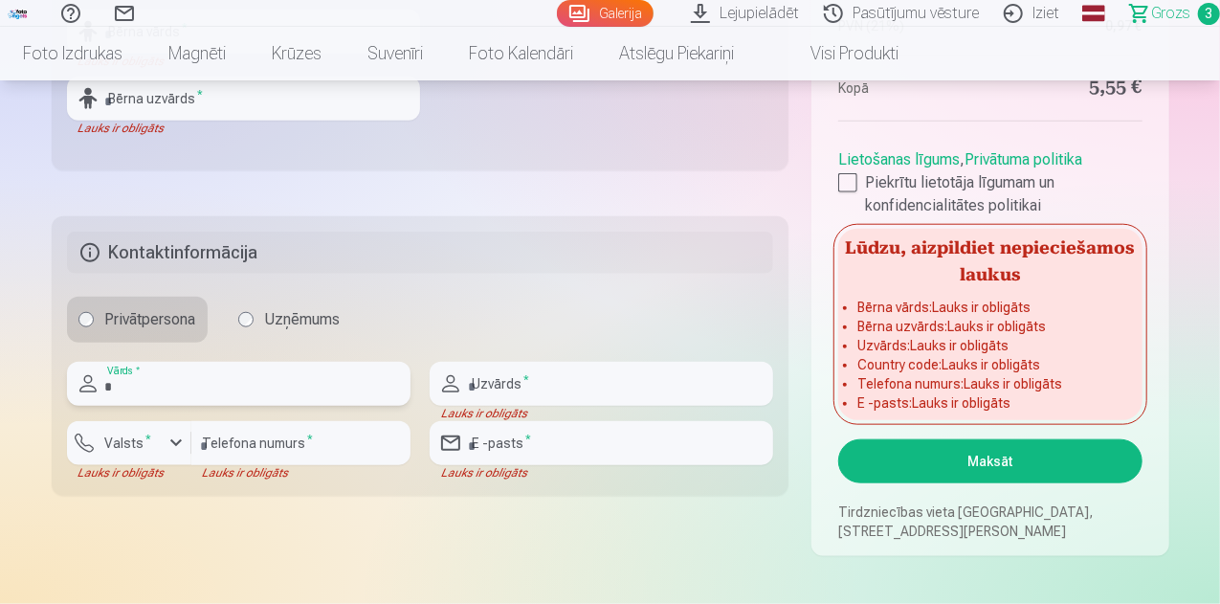
type input "****"
type input "********"
type input "**********"
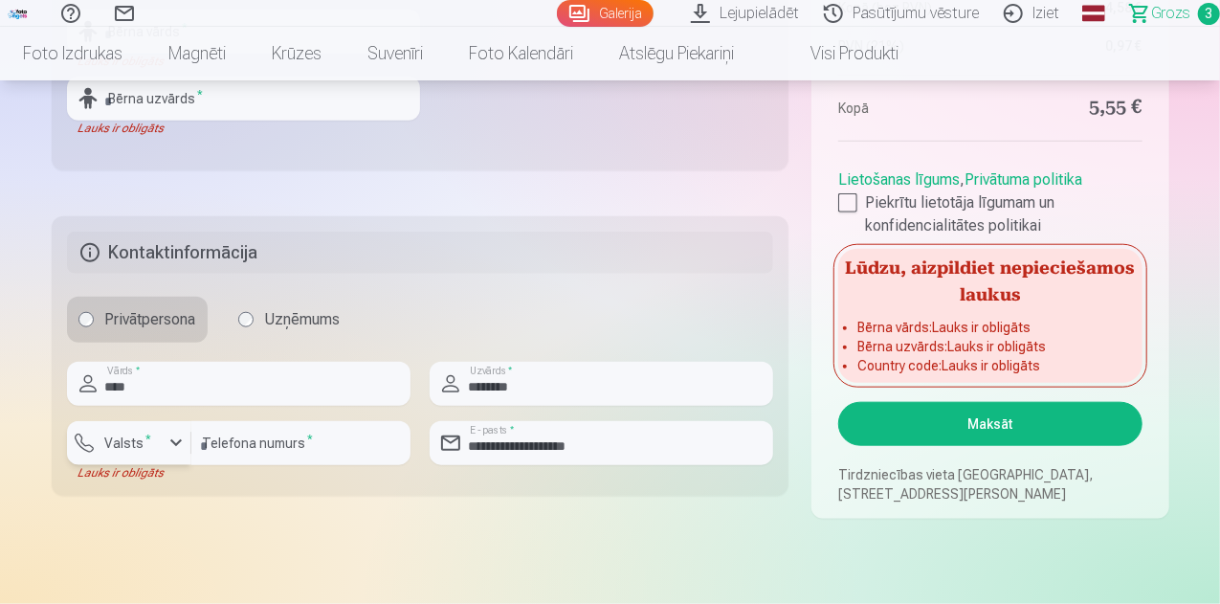
click at [170, 445] on div "button" at bounding box center [176, 443] width 23 height 23
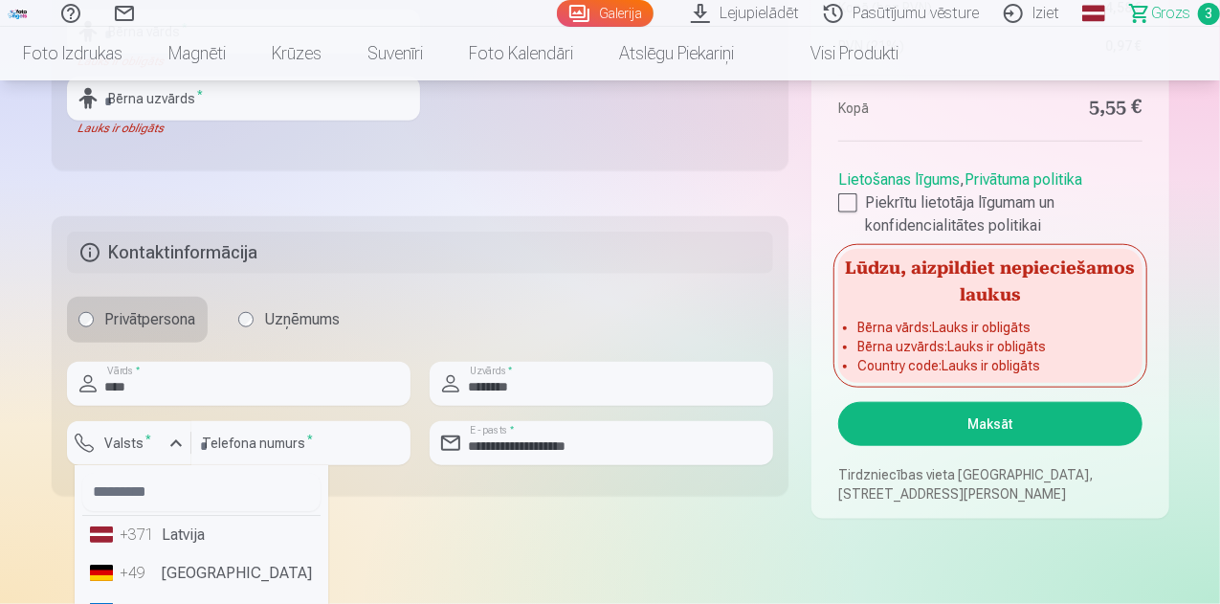
click at [180, 534] on li "+371 Latvija" at bounding box center [201, 535] width 238 height 38
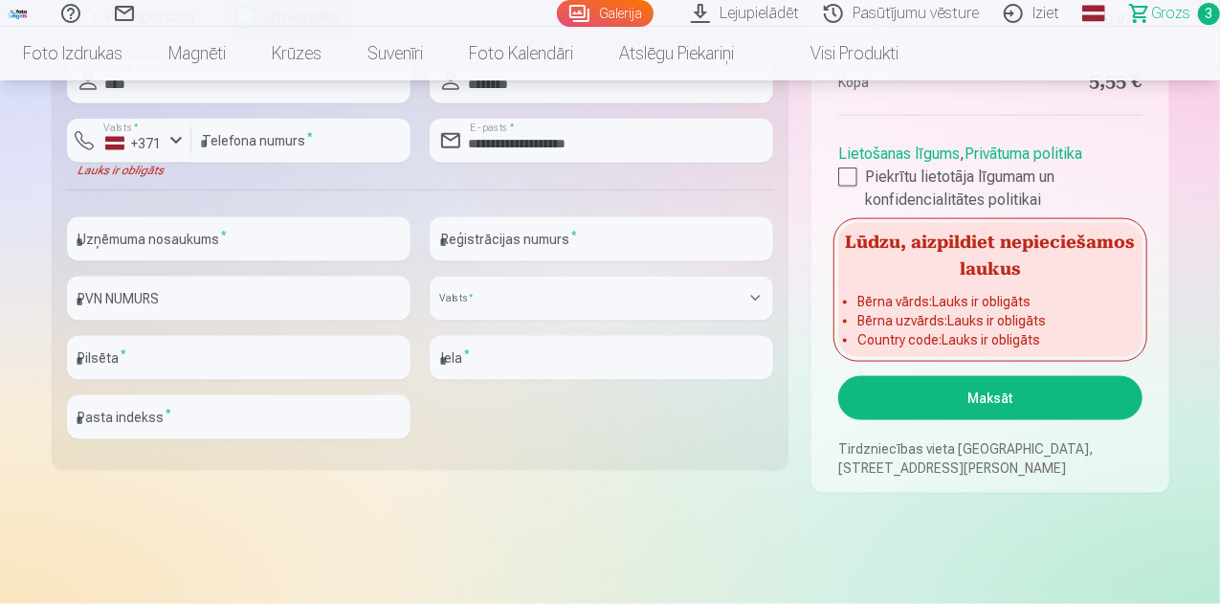
scroll to position [1084, 0]
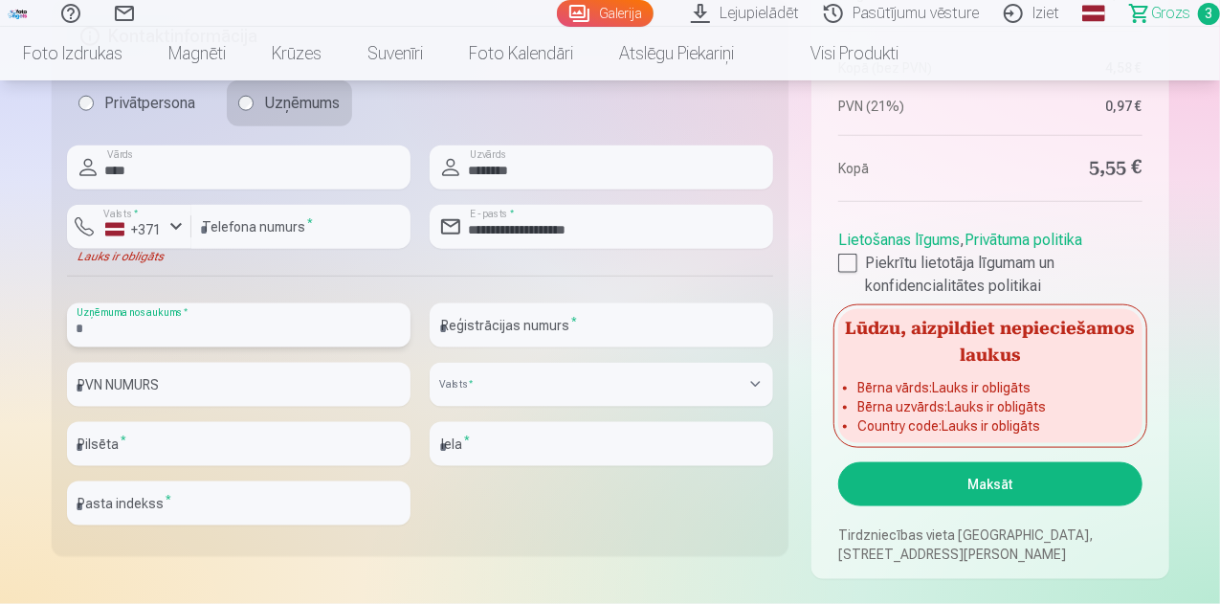
click at [278, 330] on input "text" at bounding box center [239, 325] width 344 height 44
type input "**********"
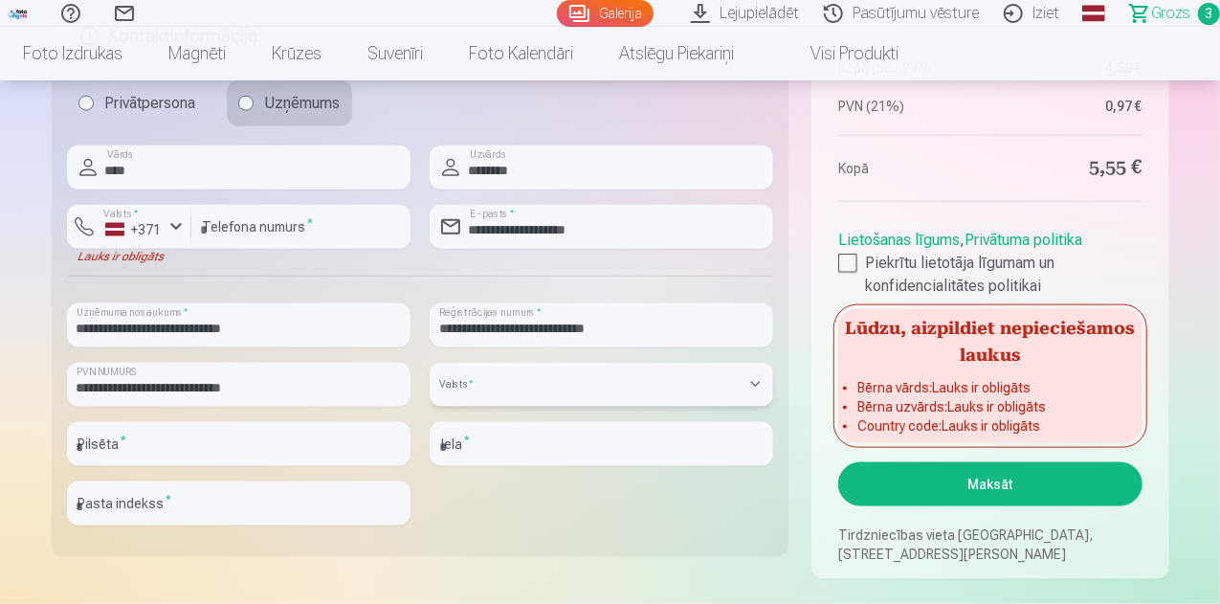
select select "******"
type input "*****"
type input "**********"
type input "*******"
click at [988, 483] on button "Maksāt" at bounding box center [989, 484] width 303 height 44
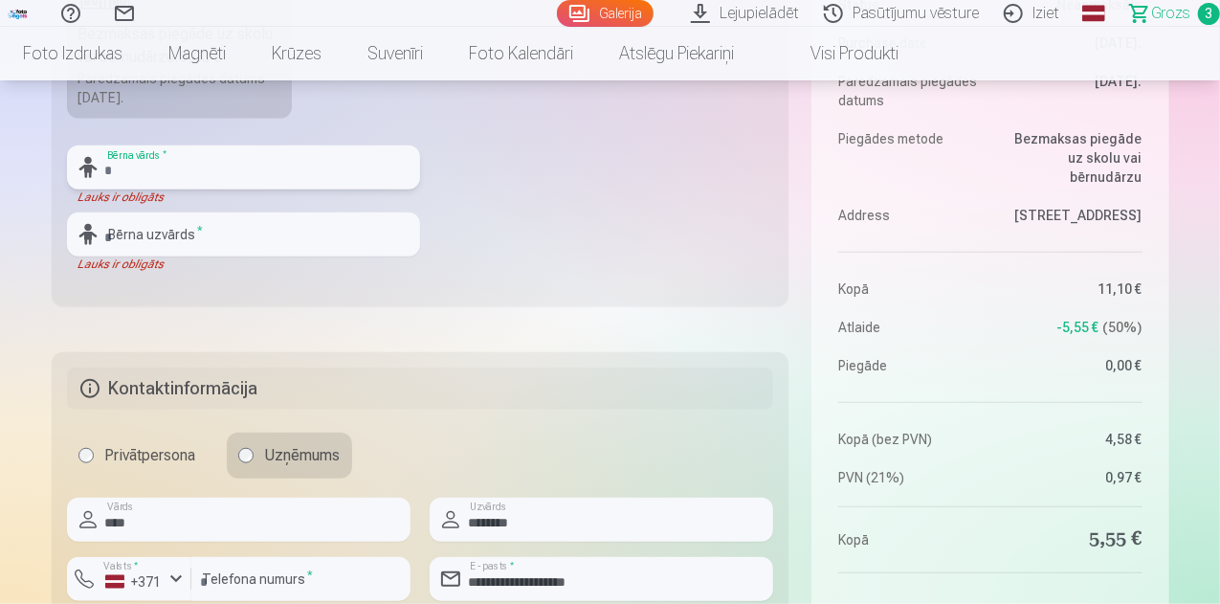
scroll to position [667, 0]
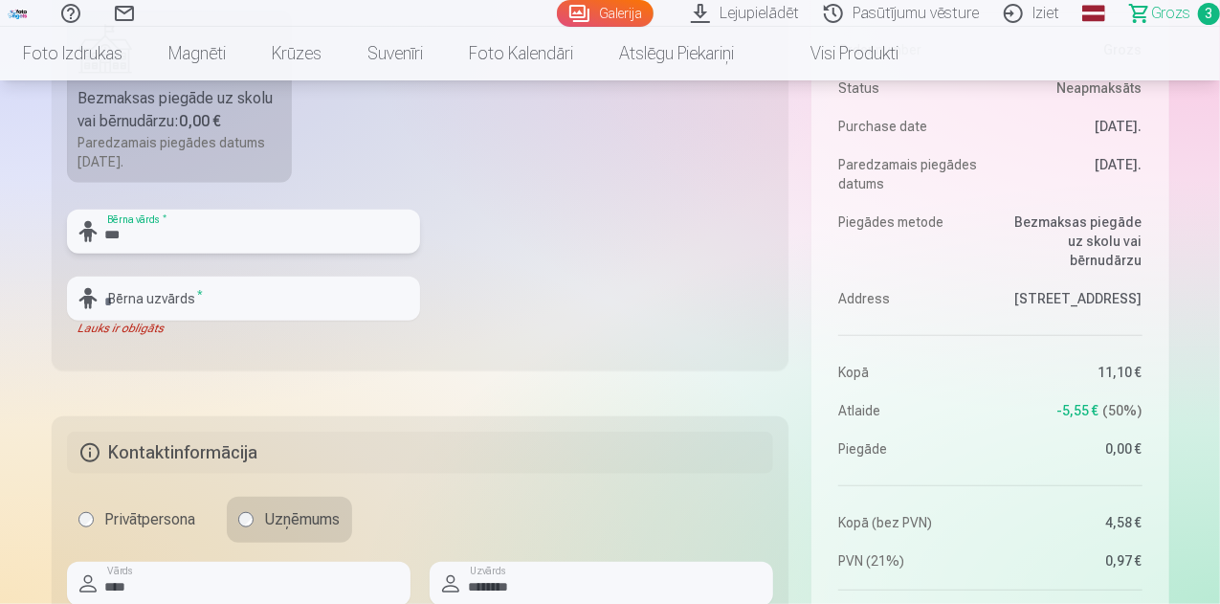
type input "***"
click at [112, 302] on input "text" at bounding box center [243, 299] width 353 height 44
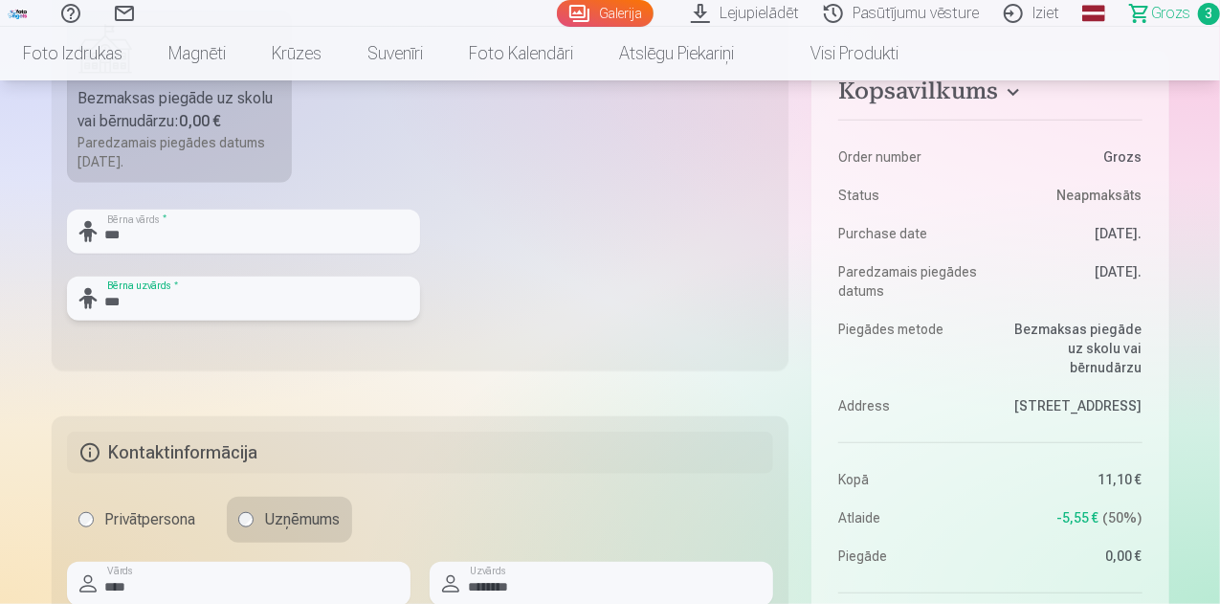
type input "***"
click at [609, 287] on fieldset "Piegādes metode Bezmaksas piegāde uz skolu vai bērnudārzu : 0,00 € Paredzamais …" at bounding box center [421, 143] width 738 height 456
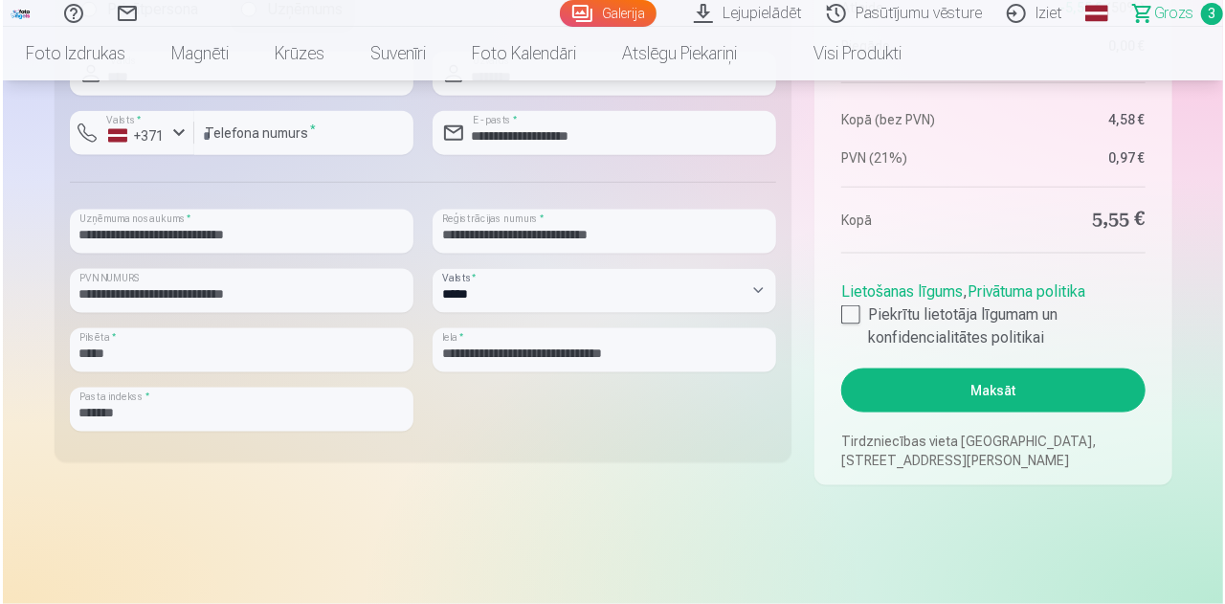
scroll to position [1457, 0]
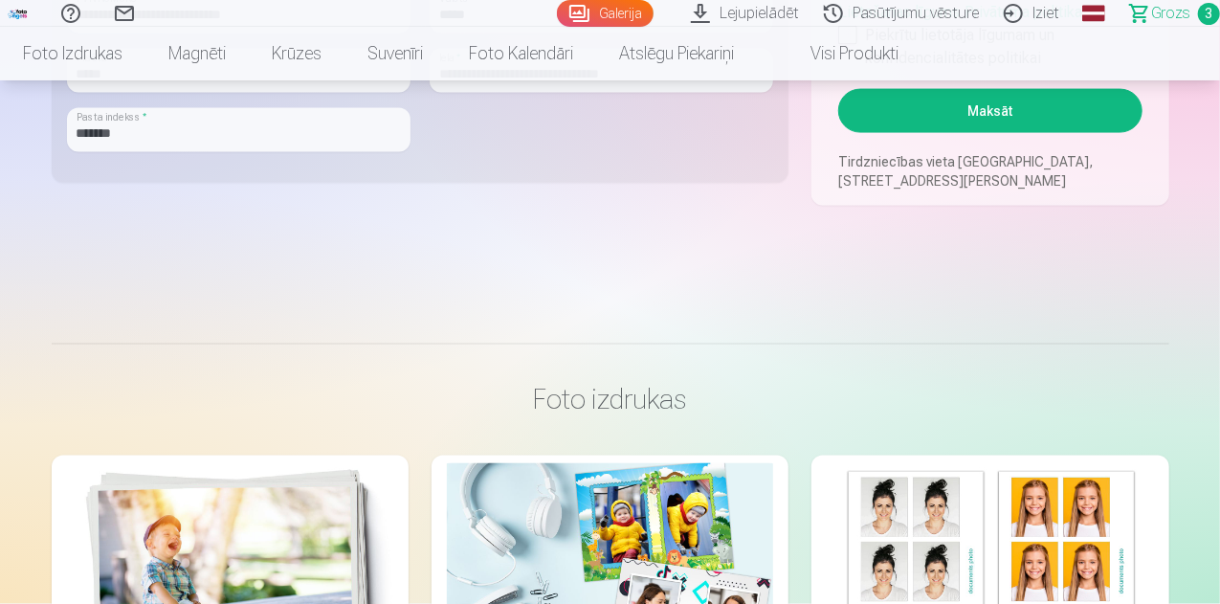
click at [976, 113] on button "Maksāt" at bounding box center [989, 111] width 303 height 44
